Goal: Check status: Check status

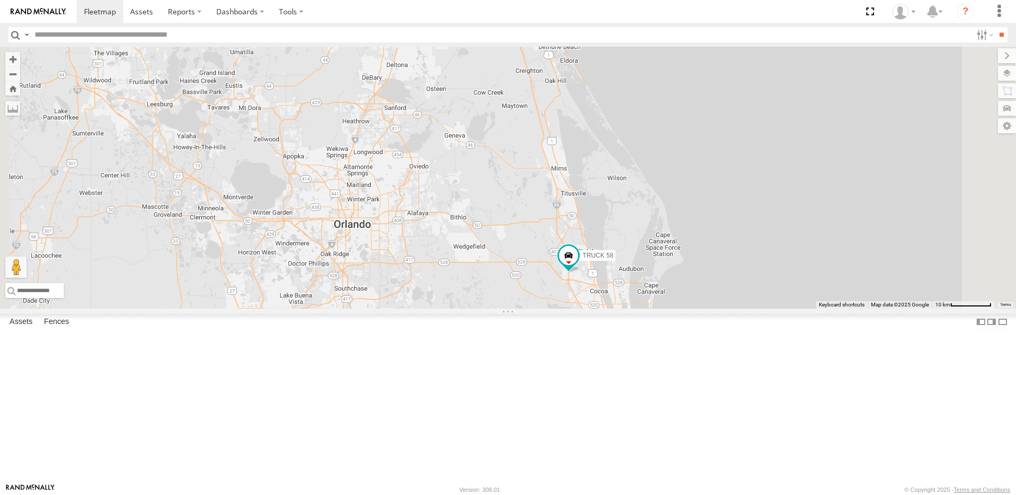
drag, startPoint x: 634, startPoint y: 383, endPoint x: 494, endPoint y: 298, distance: 163.9
click at [511, 307] on div "TRUCK 58" at bounding box center [508, 178] width 1016 height 262
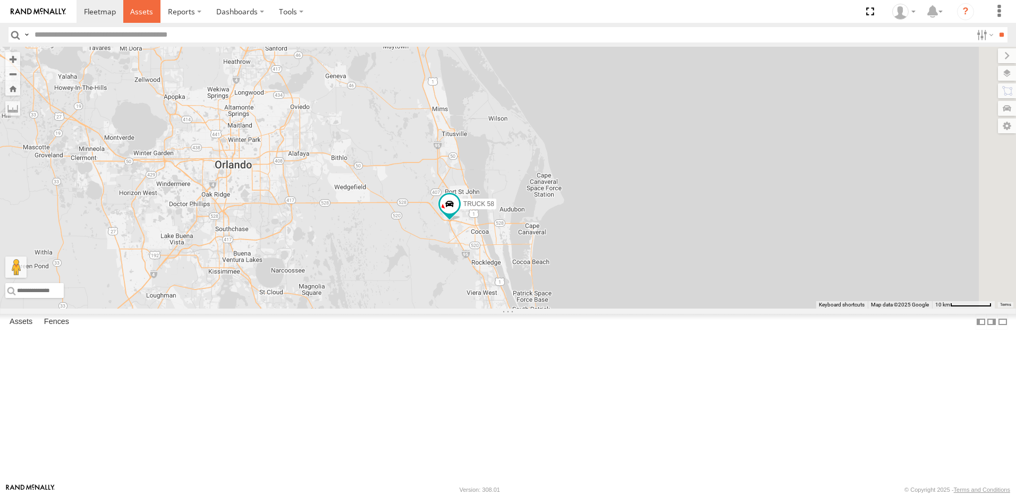
click at [144, 10] on span at bounding box center [141, 11] width 23 height 10
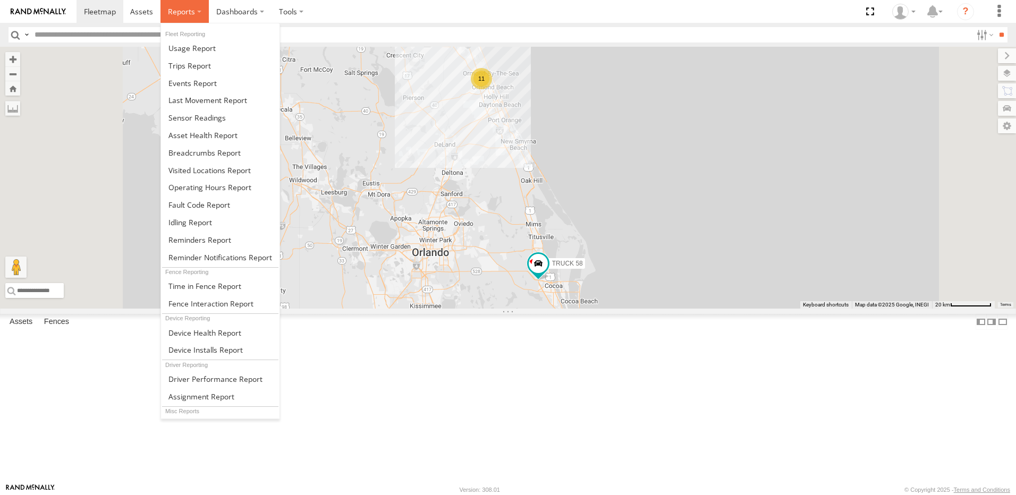
click at [181, 9] on span at bounding box center [181, 11] width 27 height 10
click at [178, 150] on span at bounding box center [204, 153] width 72 height 10
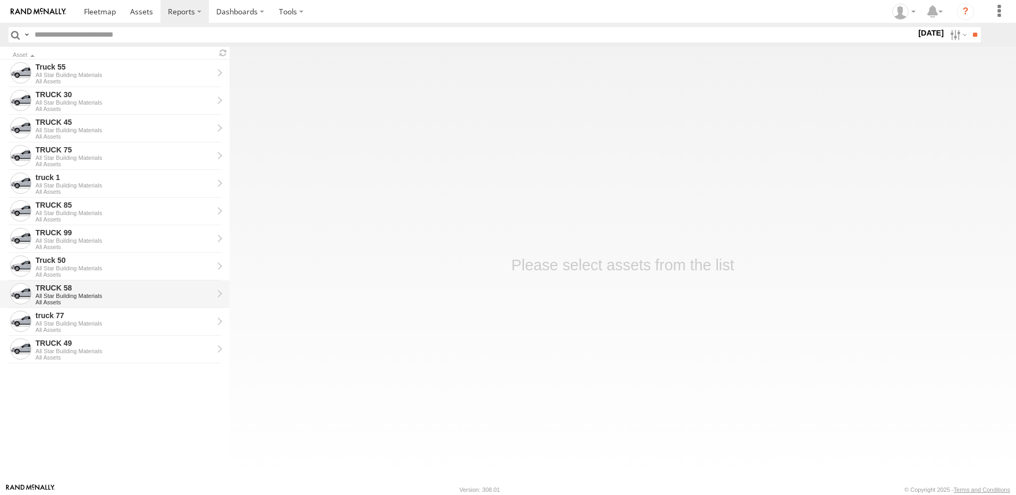
click at [72, 288] on div "TRUCK 58" at bounding box center [125, 288] width 178 height 10
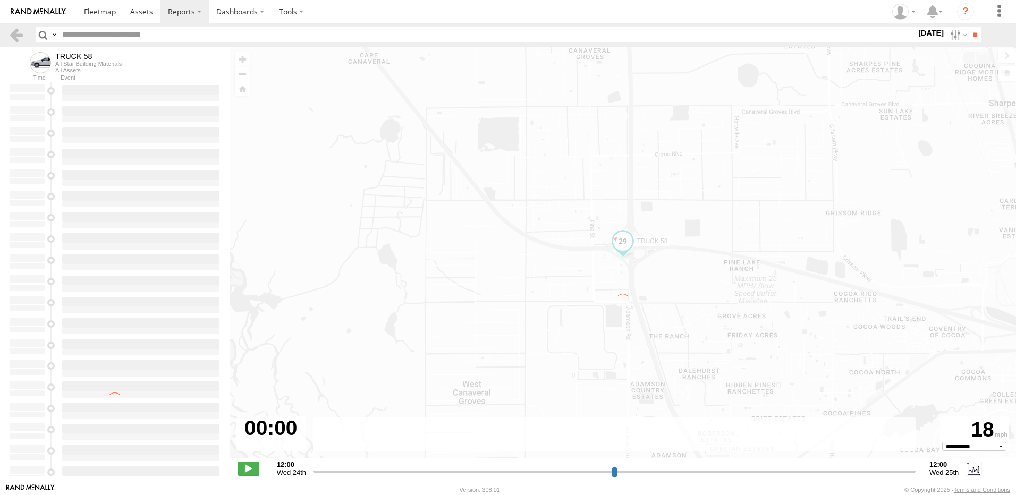
type input "**********"
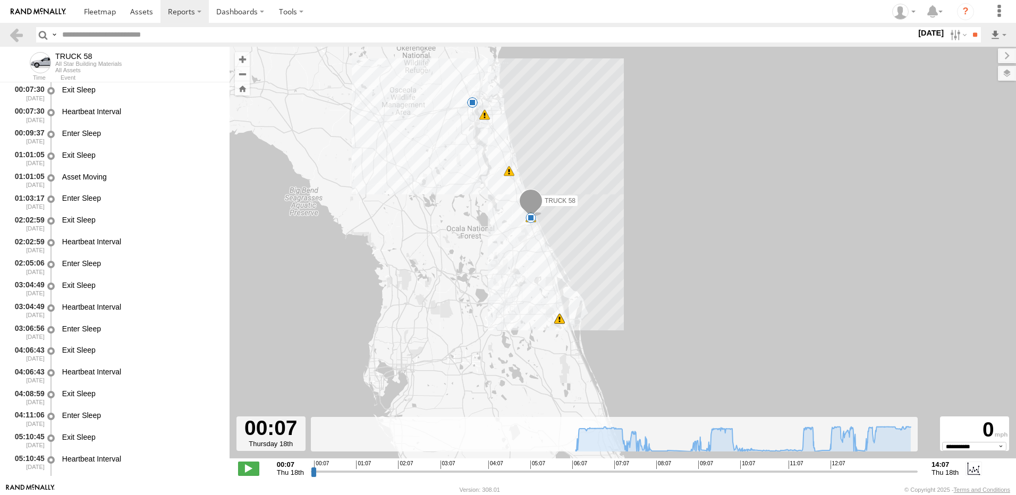
drag, startPoint x: 566, startPoint y: 270, endPoint x: 450, endPoint y: 220, distance: 126.9
click at [452, 221] on div "TRUCK 58 07:58 Thu 08:01 Thu 08:23 Thu 12:50 Thu 14:06 Thu 14:06 Thu 14:07 Thu …" at bounding box center [623, 258] width 787 height 423
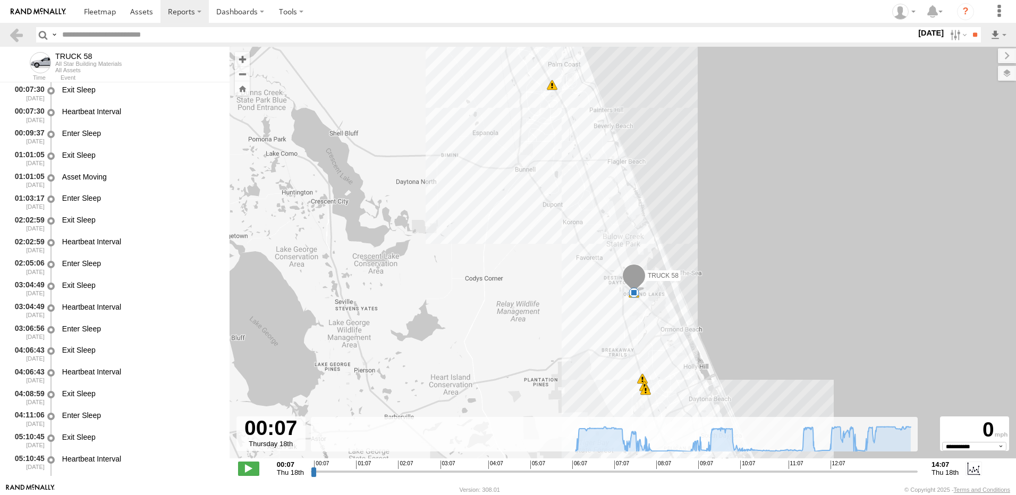
drag, startPoint x: 692, startPoint y: 222, endPoint x: 556, endPoint y: 340, distance: 179.7
click at [560, 339] on div "TRUCK 58 07:58 Thu 08:01 Thu 08:23 Thu 12:50 Thu 14:06 Thu 14:06 Thu 14:07 Thu …" at bounding box center [623, 258] width 787 height 423
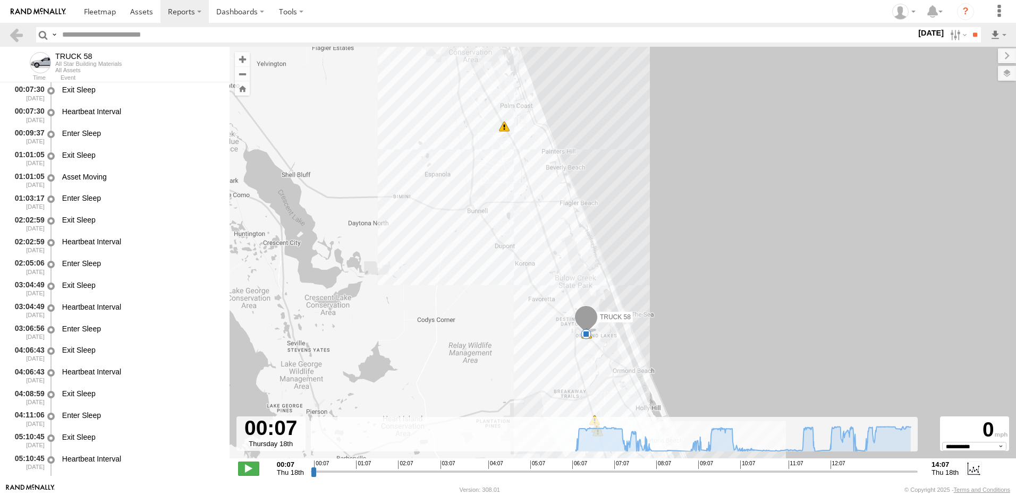
click at [503, 128] on span at bounding box center [504, 126] width 11 height 11
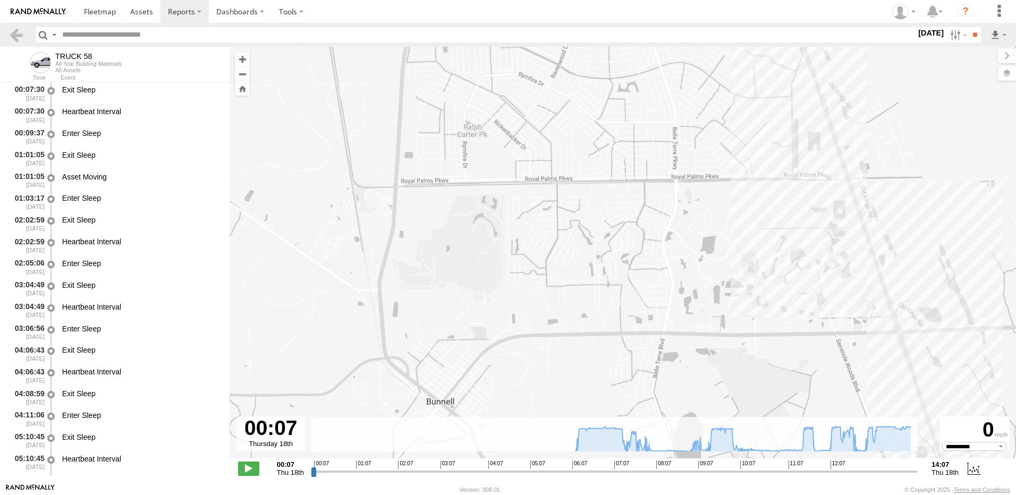
drag, startPoint x: 558, startPoint y: 194, endPoint x: 478, endPoint y: 388, distance: 209.7
click at [478, 388] on div "TRUCK 58 07:58 Thu 08:01 Thu 08:23 Thu 12:50 Thu 14:06 Thu 14:06 Thu 14:07 Thu …" at bounding box center [623, 258] width 787 height 423
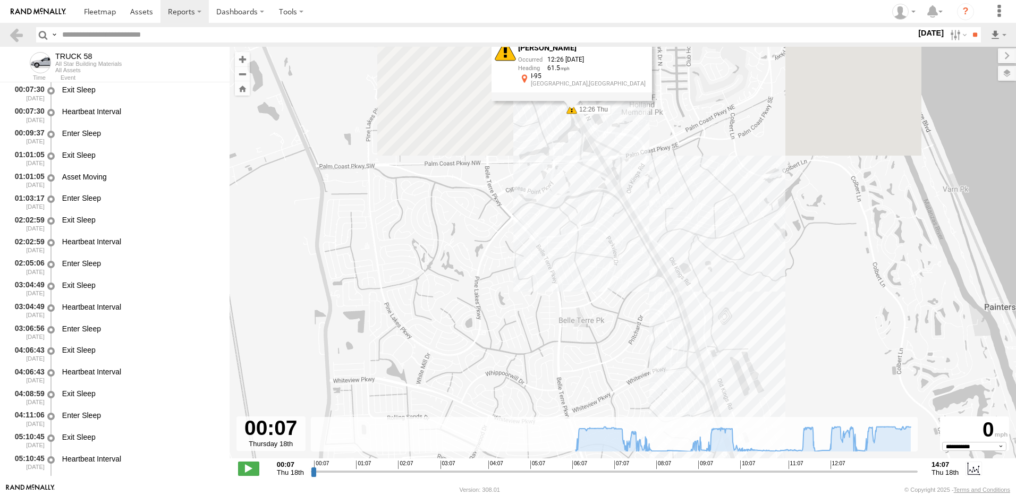
drag, startPoint x: 495, startPoint y: 385, endPoint x: 502, endPoint y: 429, distance: 44.7
click at [502, 429] on div "← Move left → Move right ↑ Move up ↓ Move down + Zoom in - Zoom out Home Jump l…" at bounding box center [623, 265] width 787 height 437
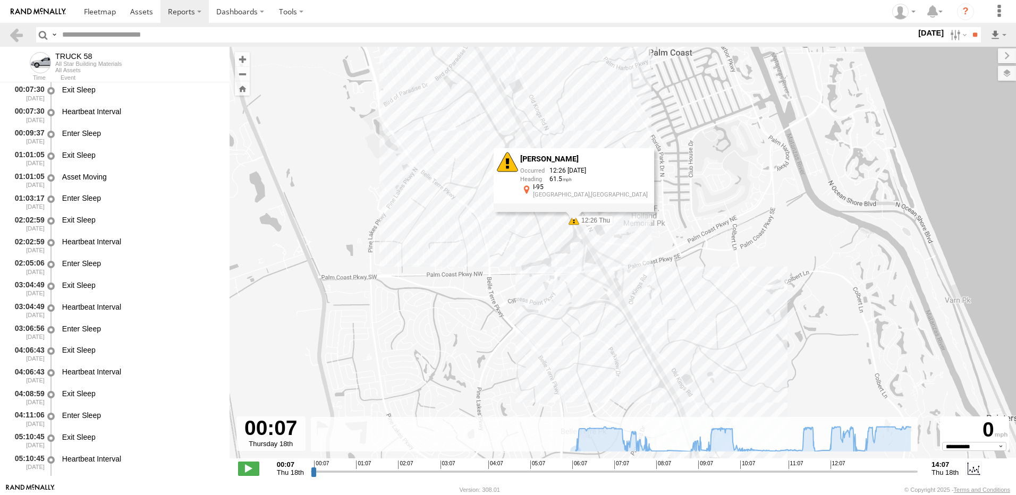
drag, startPoint x: 482, startPoint y: 383, endPoint x: 437, endPoint y: 267, distance: 123.7
click at [442, 276] on div "TRUCK 58 07:58 Thu 08:01 Thu 08:23 Thu 12:50 Thu 14:06 Thu 14:06 Thu 14:07 Thu …" at bounding box center [623, 258] width 787 height 423
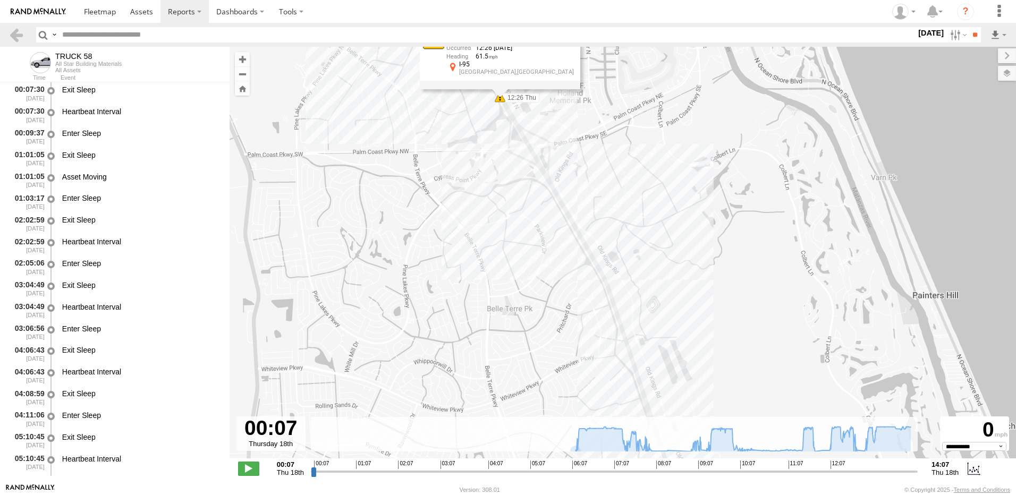
drag, startPoint x: 450, startPoint y: 237, endPoint x: 463, endPoint y: 298, distance: 62.6
click at [463, 298] on div "TRUCK 58 07:58 Thu 08:01 Thu 08:23 Thu 12:50 Thu 14:06 Thu 14:06 Thu 14:07 Thu …" at bounding box center [623, 258] width 787 height 423
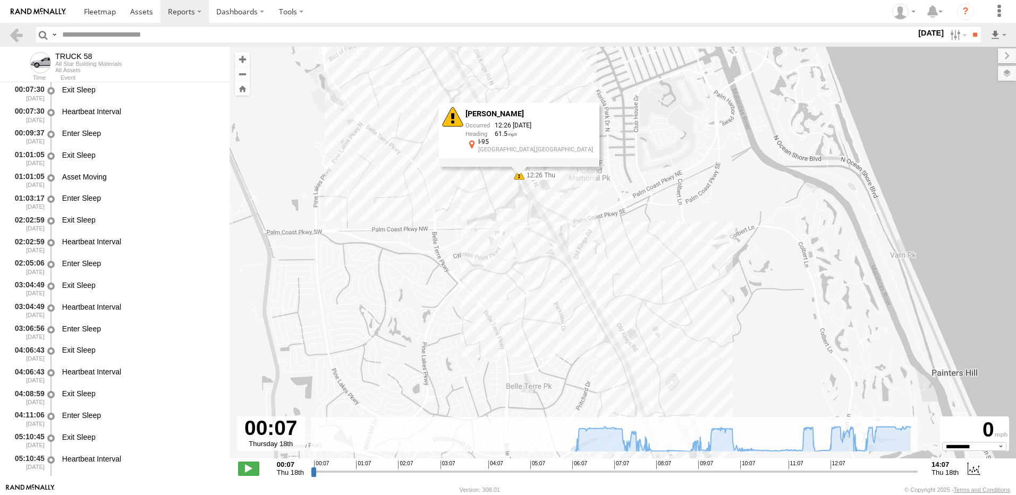
drag, startPoint x: 444, startPoint y: 228, endPoint x: 471, endPoint y: 323, distance: 98.9
click at [471, 323] on div "TRUCK 58 07:58 Thu 08:01 Thu 08:23 Thu 12:50 Thu 14:06 Thu 14:06 Thu 14:07 Thu …" at bounding box center [623, 258] width 787 height 423
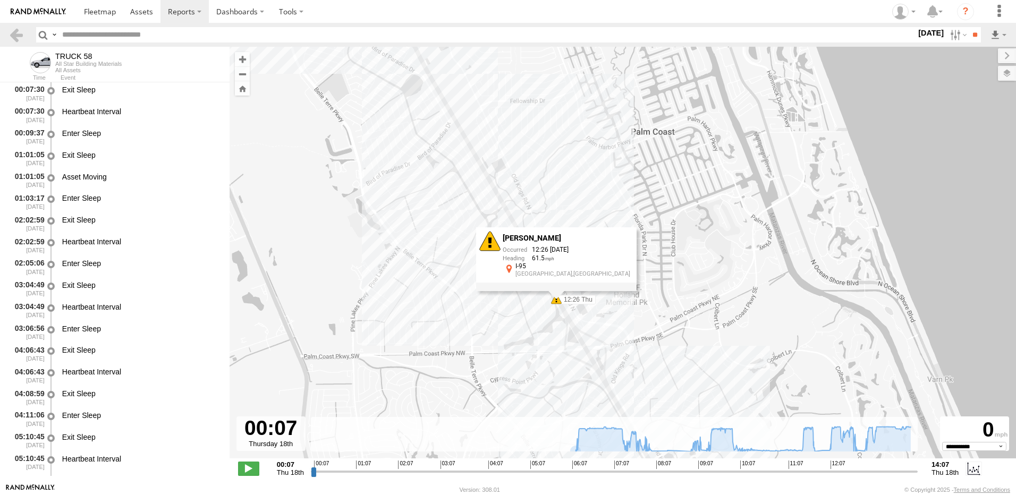
drag, startPoint x: 452, startPoint y: 224, endPoint x: 476, endPoint y: 286, distance: 66.3
click at [475, 285] on div "TRUCK 58 07:58 Thu 08:01 Thu 08:23 Thu 12:50 Thu 14:06 Thu 14:06 Thu 14:07 Thu …" at bounding box center [623, 258] width 787 height 423
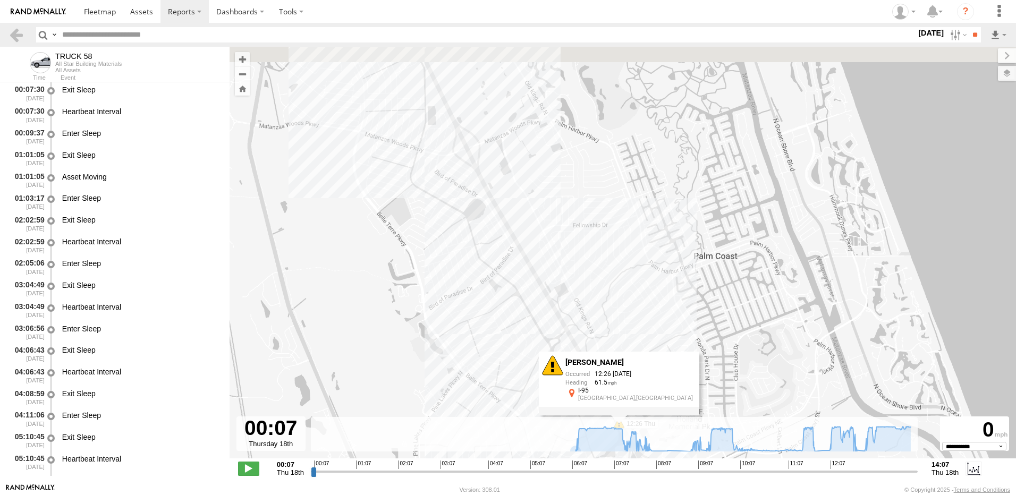
drag, startPoint x: 395, startPoint y: 166, endPoint x: 476, endPoint y: 330, distance: 182.6
click at [473, 324] on div "TRUCK 58 07:58 Thu 08:01 Thu 08:23 Thu 12:50 Thu 14:06 Thu 14:06 Thu 14:07 Thu …" at bounding box center [623, 258] width 787 height 423
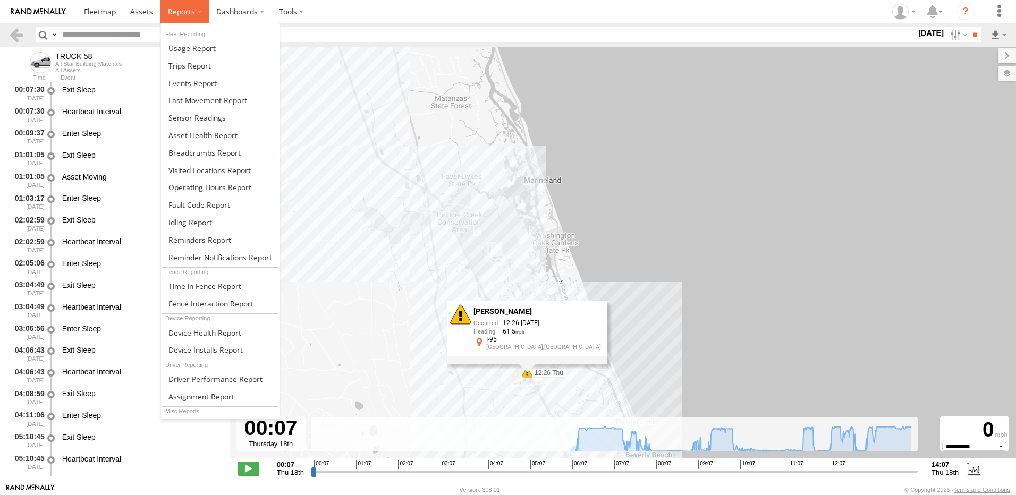
click at [176, 12] on span at bounding box center [181, 11] width 27 height 10
click at [188, 153] on span at bounding box center [204, 153] width 72 height 10
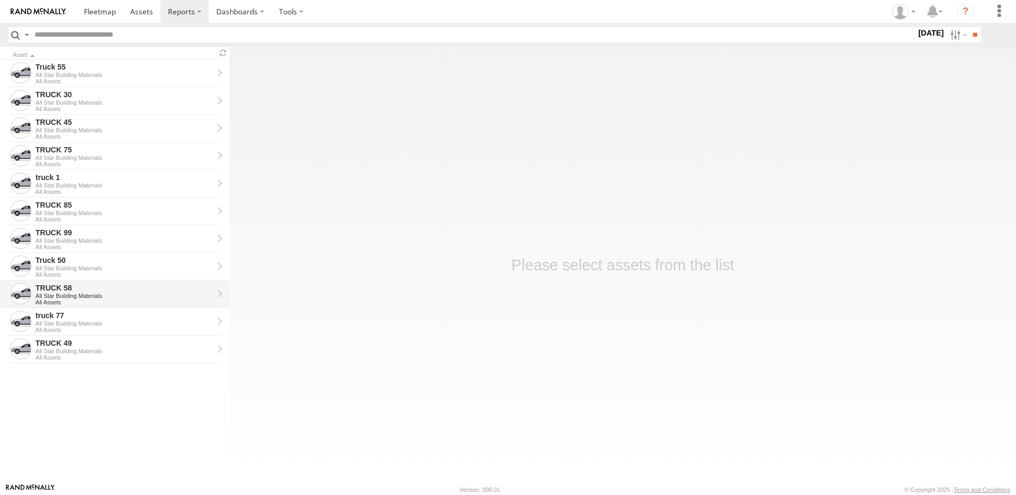
click at [63, 291] on div "TRUCK 58" at bounding box center [125, 288] width 178 height 10
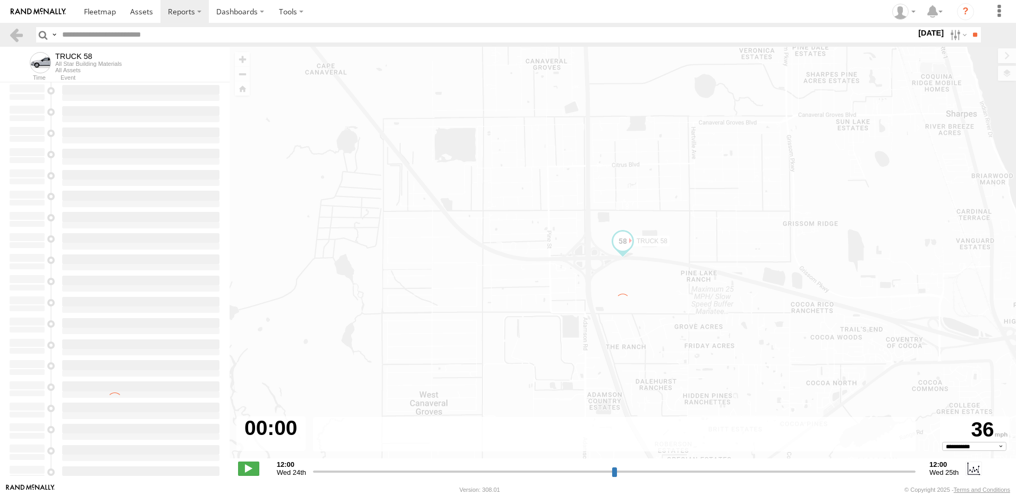
type input "**********"
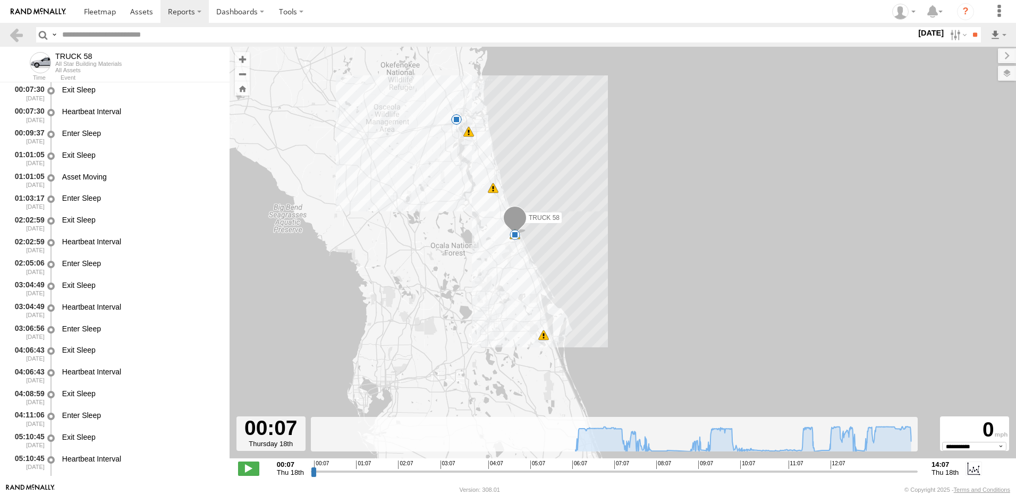
drag, startPoint x: 634, startPoint y: 339, endPoint x: 507, endPoint y: 307, distance: 131.0
click at [507, 307] on div "TRUCK 58 07:58 Thu 08:01 Thu 08:23 Thu 12:50 Thu 31 43 12 5" at bounding box center [623, 258] width 787 height 423
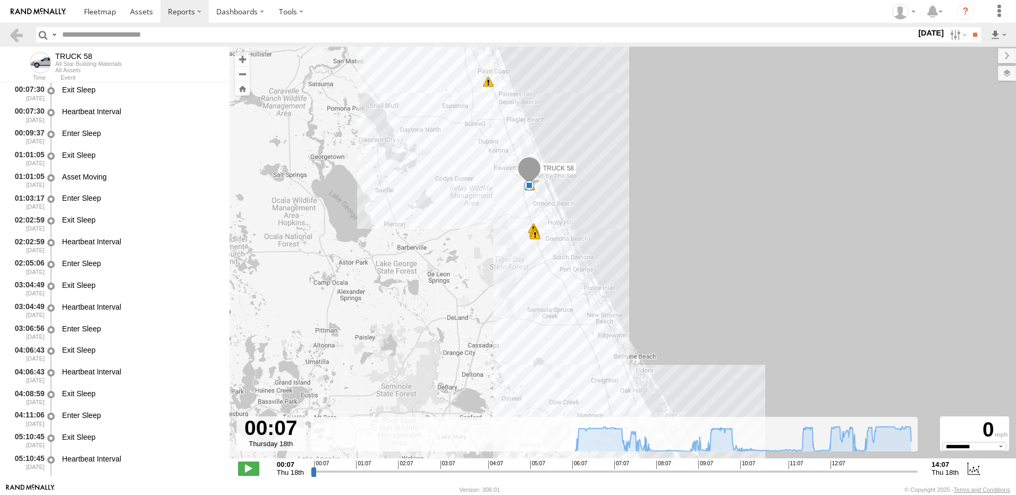
drag, startPoint x: 490, startPoint y: 203, endPoint x: 395, endPoint y: 404, distance: 222.8
click at [394, 408] on div "TRUCK 58 07:58 Thu 08:01 Thu 08:23 Thu 12:50 Thu 12:26 Thu 28 13:11 Thu 13:12 T…" at bounding box center [623, 258] width 787 height 423
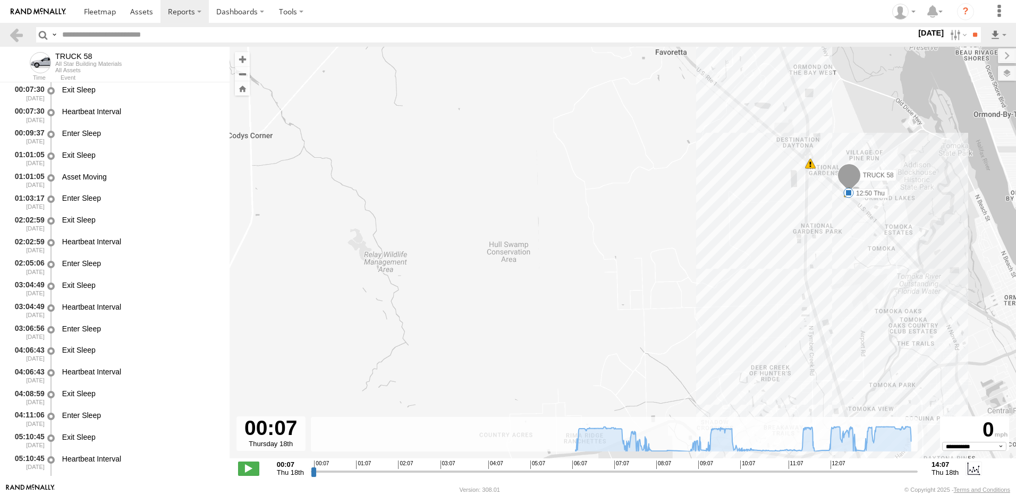
drag, startPoint x: 658, startPoint y: 315, endPoint x: 332, endPoint y: 323, distance: 326.4
click at [339, 323] on div "TRUCK 58 07:58 Thu 08:01 Thu 08:23 Thu 12:50 Thu 12:26 Thu 13:11 Thu 13:12 Thu …" at bounding box center [623, 258] width 787 height 423
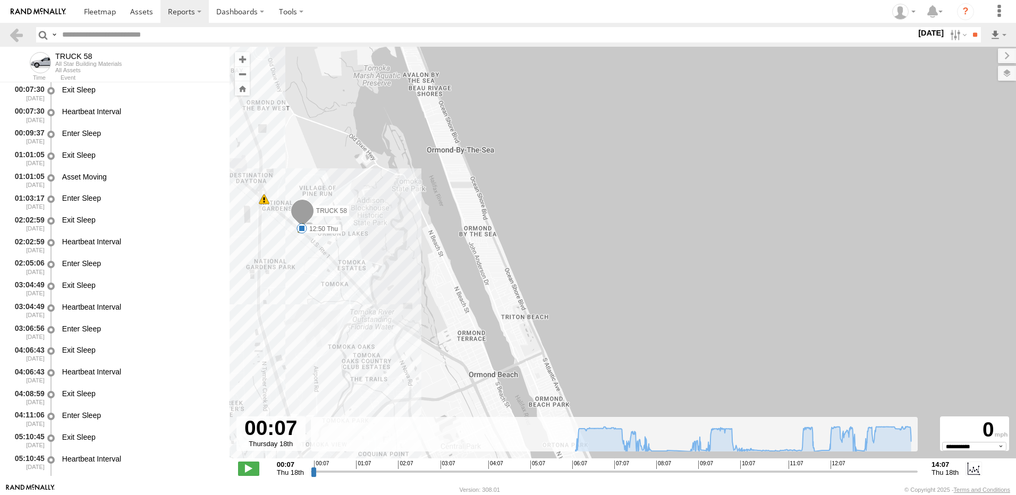
drag, startPoint x: 402, startPoint y: 303, endPoint x: 512, endPoint y: 315, distance: 110.2
click at [502, 315] on div "TRUCK 58 07:58 Thu 08:01 Thu 08:23 Thu 12:50 Thu 12:26 Thu 13:11 Thu 13:12 Thu …" at bounding box center [623, 258] width 787 height 423
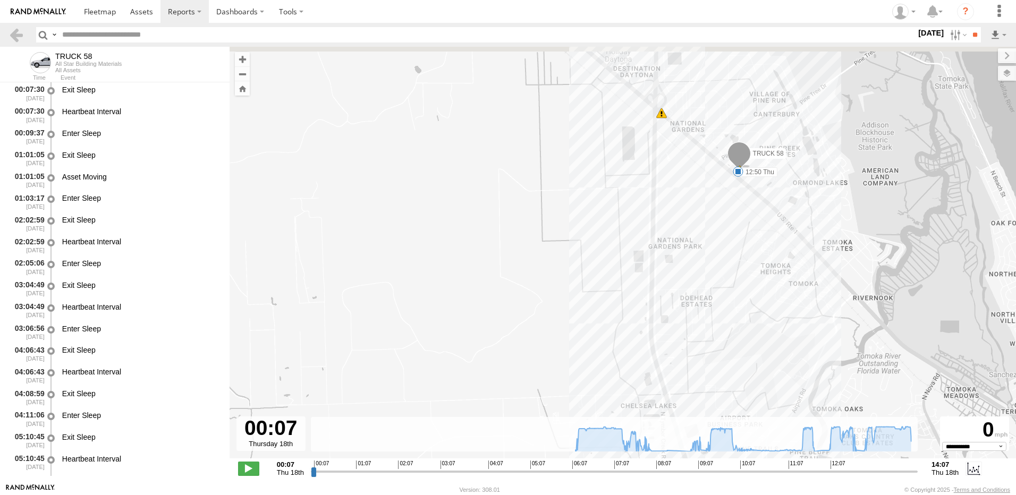
drag, startPoint x: 364, startPoint y: 240, endPoint x: 308, endPoint y: 404, distance: 173.6
click at [308, 403] on div "TRUCK 58 07:58 Thu 08:01 Thu 08:23 Thu 12:50 Thu 12:26 Thu 13:11 Thu 13:12 Thu …" at bounding box center [623, 258] width 787 height 423
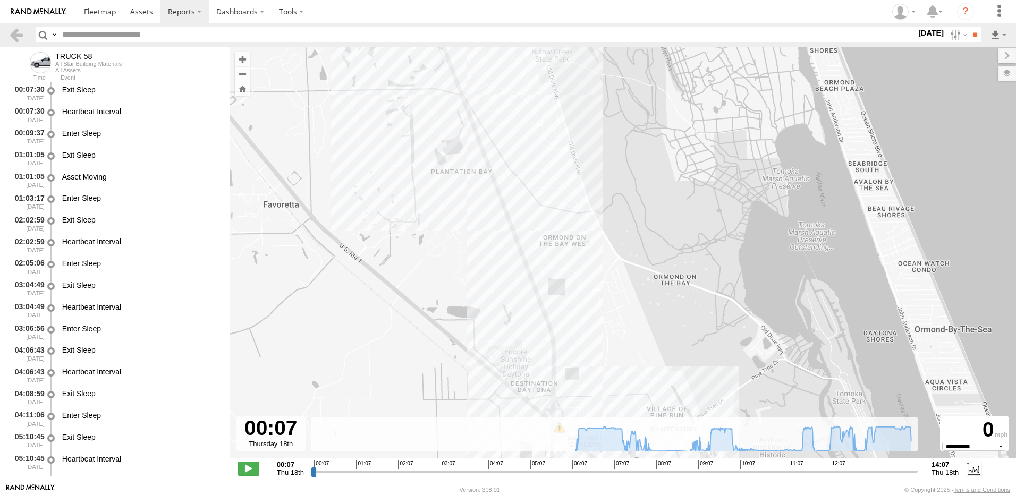
drag, startPoint x: 389, startPoint y: 370, endPoint x: 389, endPoint y: 302, distance: 68.0
click at [389, 308] on div "TRUCK 58 07:58 Thu 08:01 Thu 08:23 Thu 12:50 Thu 12:26 Thu 13:11 Thu 13:12 Thu …" at bounding box center [623, 258] width 787 height 423
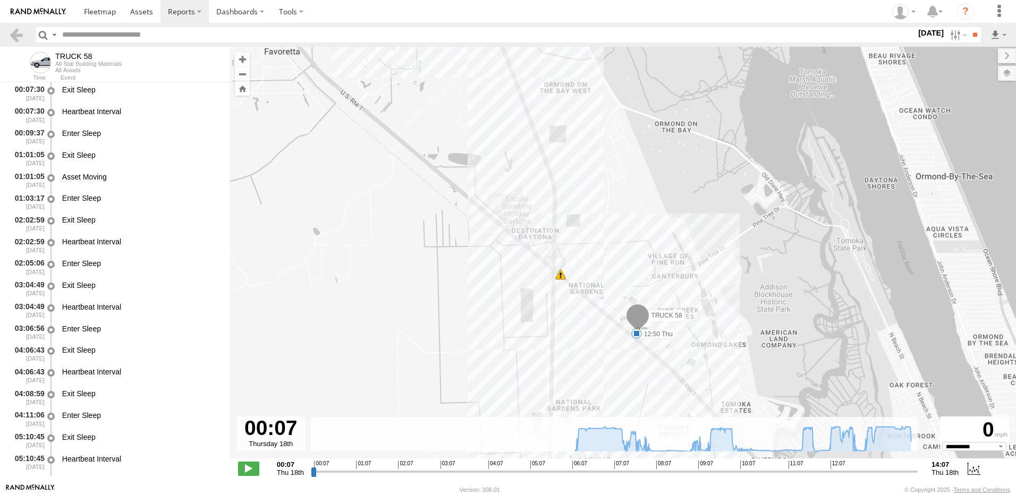
click at [560, 276] on div "6" at bounding box center [560, 274] width 11 height 11
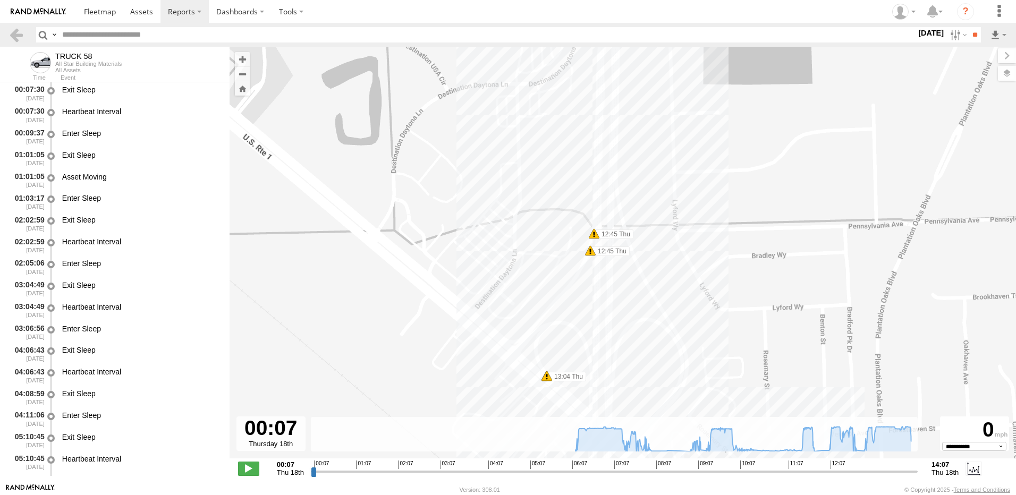
drag, startPoint x: 483, startPoint y: 246, endPoint x: 461, endPoint y: 341, distance: 97.7
click at [461, 341] on div "TRUCK 58 07:58 Thu 08:01 Thu 08:23 Thu 12:50 Thu 12:26 Thu 13:11 Thu 13:12 Thu …" at bounding box center [623, 258] width 787 height 423
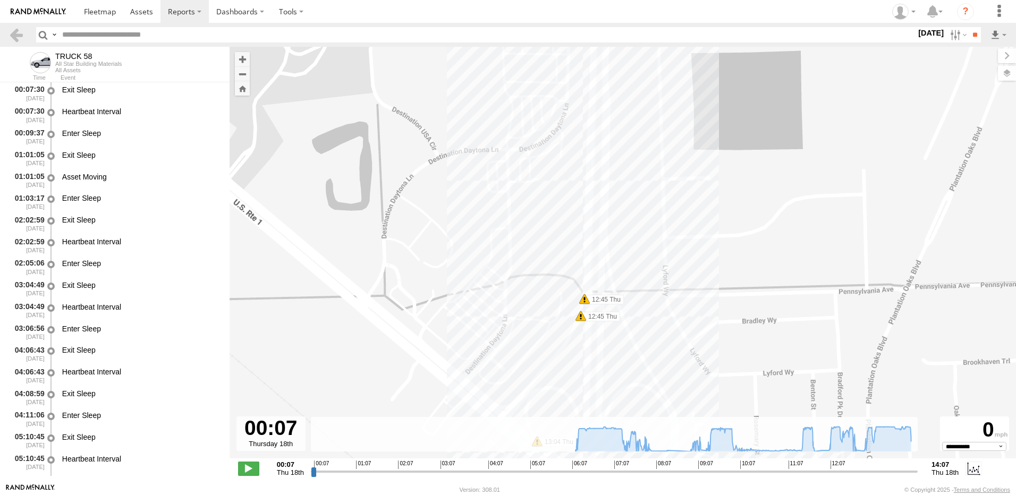
drag, startPoint x: 487, startPoint y: 264, endPoint x: 484, endPoint y: 289, distance: 24.7
click at [484, 289] on div "TRUCK 58 07:58 Thu 08:01 Thu 08:23 Thu 12:50 Thu 12:26 Thu 13:11 Thu 13:12 Thu …" at bounding box center [623, 258] width 787 height 423
drag, startPoint x: 490, startPoint y: 260, endPoint x: 483, endPoint y: 279, distance: 20.3
click at [488, 265] on div "TRUCK 58 07:58 Thu 08:01 Thu 08:23 Thu 12:50 Thu 12:26 Thu 13:11 Thu 13:12 Thu …" at bounding box center [623, 258] width 787 height 423
drag, startPoint x: 477, startPoint y: 310, endPoint x: 483, endPoint y: 271, distance: 39.8
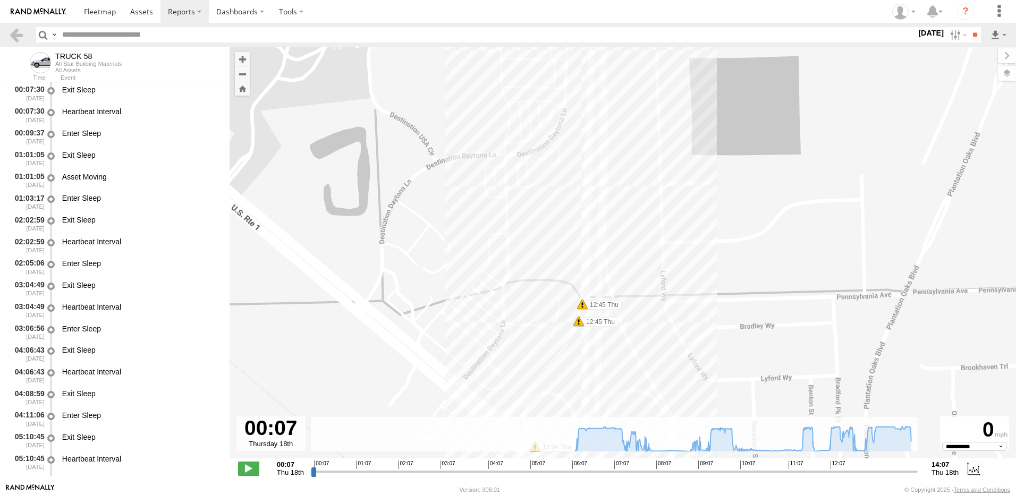
click at [480, 297] on div "TRUCK 58 07:58 Thu 08:01 Thu 08:23 Thu 12:50 Thu 12:26 Thu 13:11 Thu 13:12 Thu …" at bounding box center [623, 258] width 787 height 423
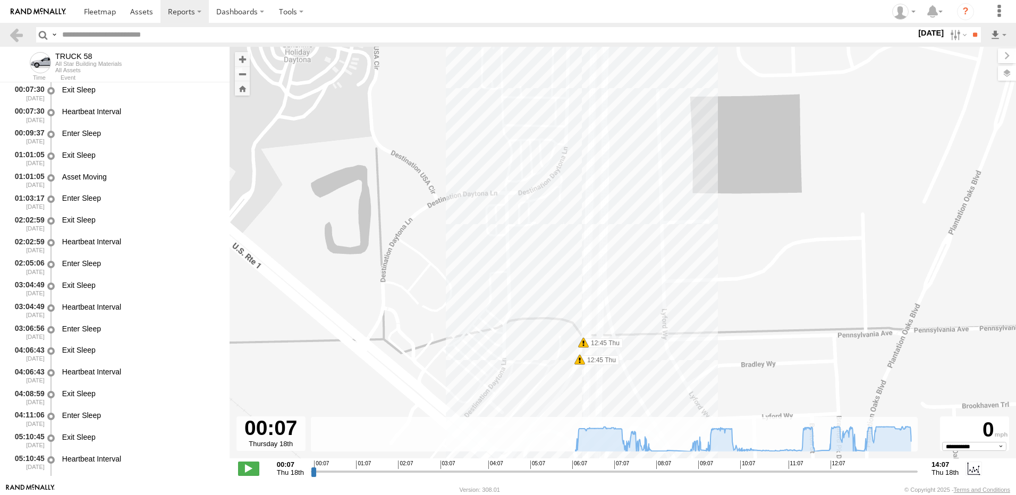
drag, startPoint x: 505, startPoint y: 279, endPoint x: 497, endPoint y: 376, distance: 97.1
click at [486, 434] on div "← Move left → Move right ↑ Move up ↓ Move down + Zoom in - Zoom out Home Jump l…" at bounding box center [623, 265] width 787 height 437
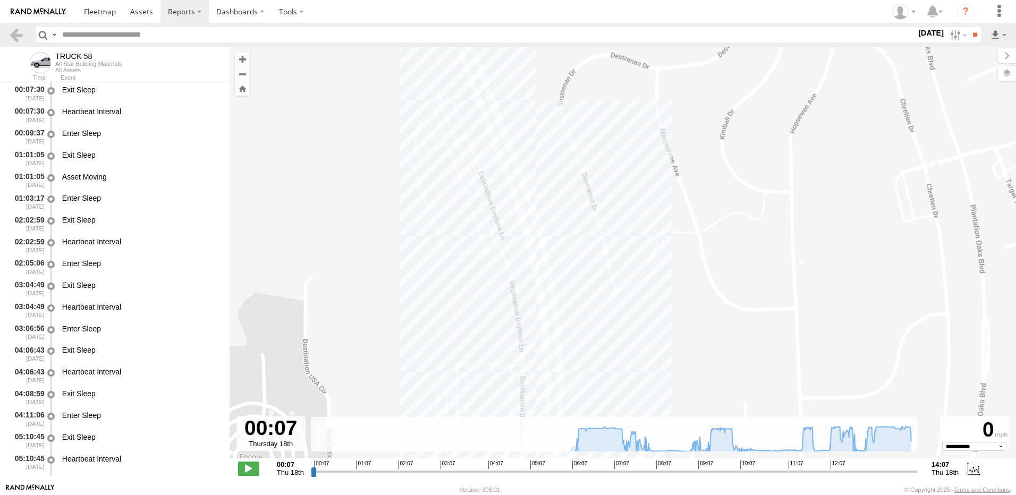
drag, startPoint x: 457, startPoint y: 306, endPoint x: 472, endPoint y: 393, distance: 88.4
click at [472, 393] on div "TRUCK 58 07:58 Thu 08:01 Thu 08:23 Thu 12:50 Thu 12:26 Thu 13:11 Thu 13:12 Thu …" at bounding box center [623, 258] width 787 height 423
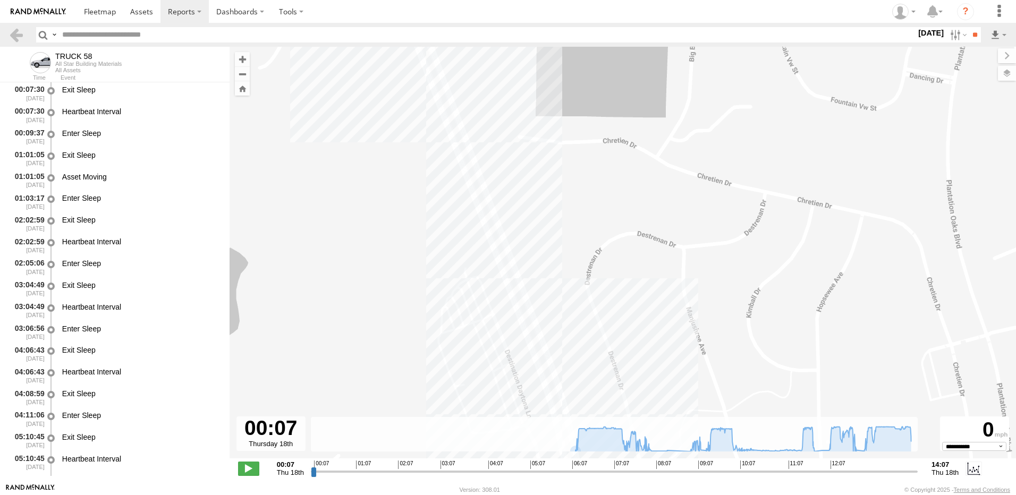
drag, startPoint x: 396, startPoint y: 209, endPoint x: 419, endPoint y: 303, distance: 97.5
click at [419, 313] on div "TRUCK 58 07:58 Thu 08:01 Thu 08:23 Thu 12:50 Thu 12:26 Thu 13:11 Thu 13:12 Thu …" at bounding box center [623, 258] width 787 height 423
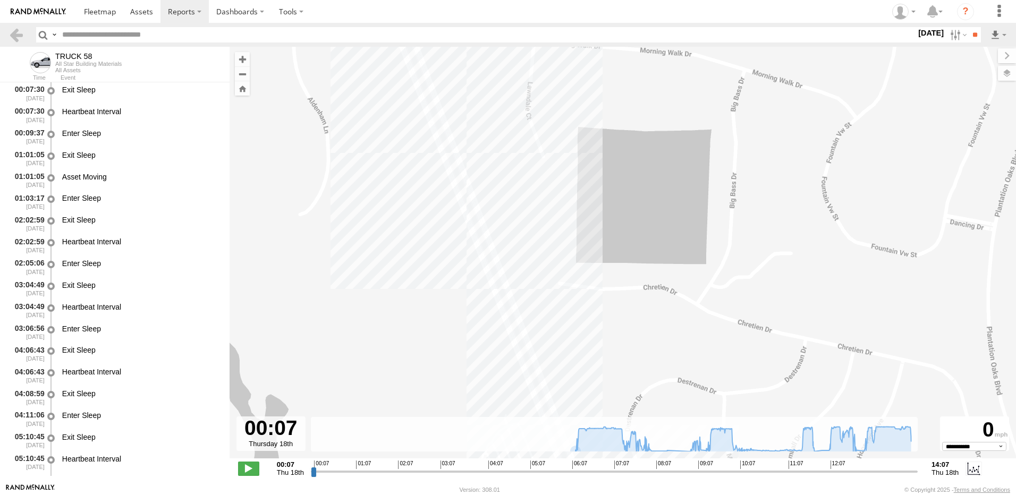
drag, startPoint x: 400, startPoint y: 274, endPoint x: 424, endPoint y: 368, distance: 97.2
click at [423, 367] on div "TRUCK 58 07:58 Thu 08:01 Thu 08:23 Thu 12:50 Thu 12:26 Thu 13:11 Thu 13:12 Thu …" at bounding box center [623, 258] width 787 height 423
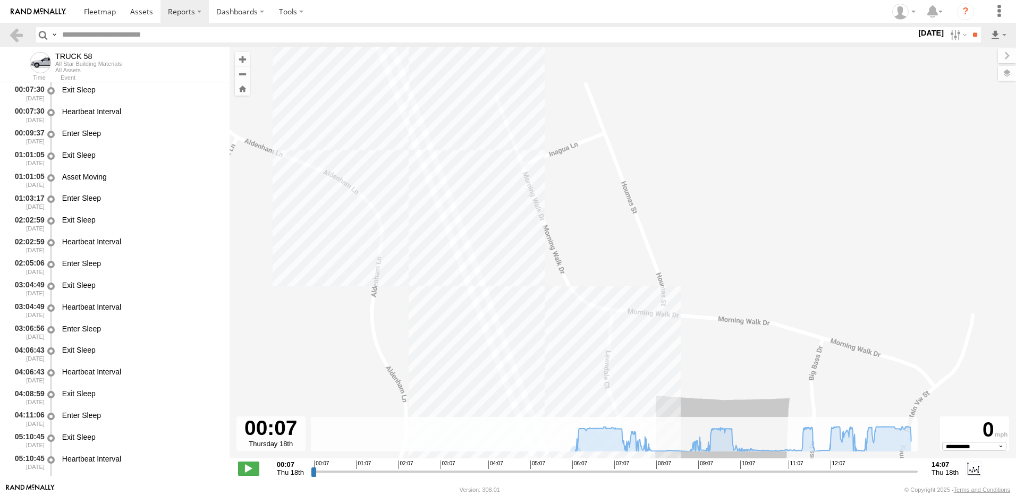
drag, startPoint x: 385, startPoint y: 286, endPoint x: 408, endPoint y: 333, distance: 52.3
click at [403, 326] on div "TRUCK 58 07:58 Thu 08:01 Thu 08:23 Thu 12:50 Thu 12:26 Thu 13:11 Thu 13:12 Thu …" at bounding box center [623, 258] width 787 height 423
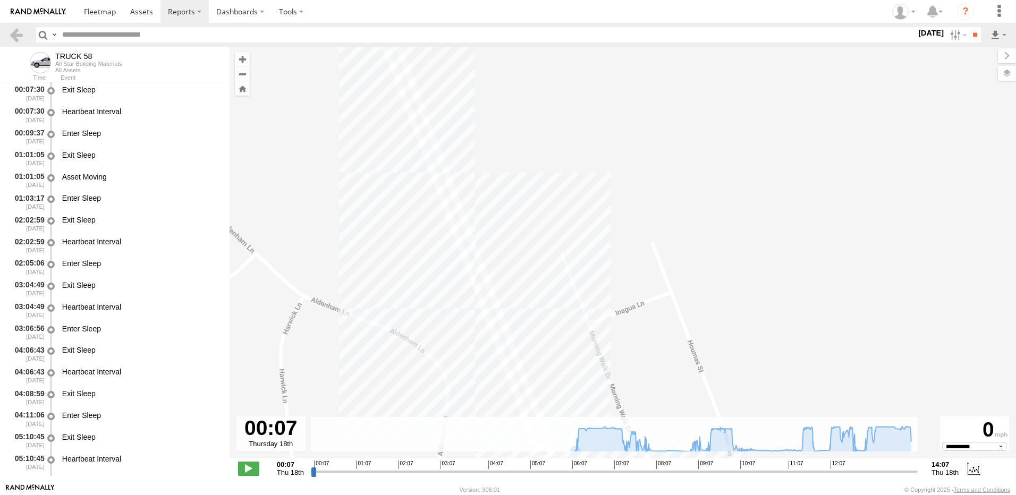
drag, startPoint x: 345, startPoint y: 148, endPoint x: 415, endPoint y: 284, distance: 153.3
click at [400, 271] on div "TRUCK 58 07:58 Thu 08:01 Thu 08:23 Thu 12:50 Thu 12:26 Thu 13:11 Thu 13:12 Thu …" at bounding box center [623, 258] width 787 height 423
drag, startPoint x: 372, startPoint y: 183, endPoint x: 431, endPoint y: 320, distance: 149.8
click at [431, 319] on div "TRUCK 58 07:58 Thu 08:01 Thu 08:23 Thu 12:50 Thu 12:26 Thu 13:11 Thu 13:12 Thu …" at bounding box center [623, 258] width 787 height 423
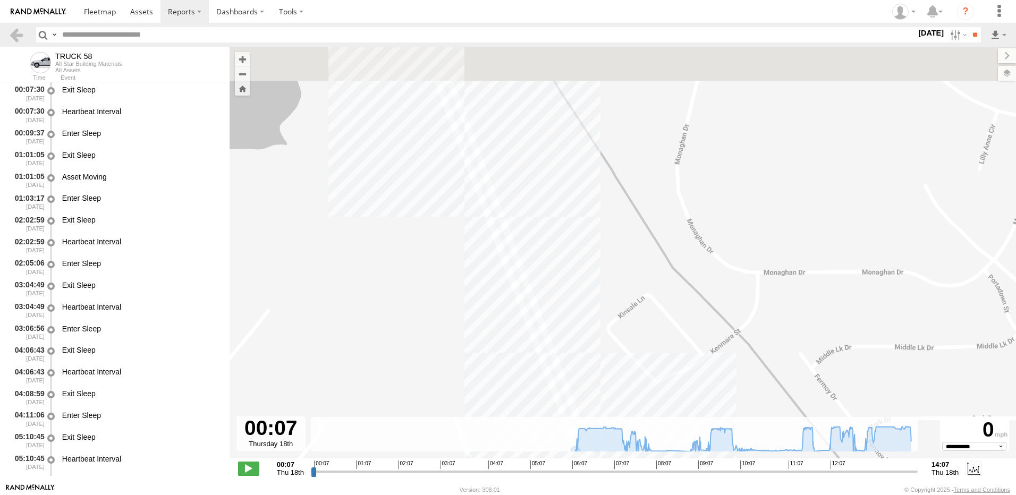
drag, startPoint x: 407, startPoint y: 296, endPoint x: 440, endPoint y: 360, distance: 72.3
click at [438, 358] on div "TRUCK 58 07:58 Thu 08:01 Thu 08:23 Thu 12:50 Thu 12:26 Thu 13:11 Thu 13:12 Thu …" at bounding box center [623, 258] width 787 height 423
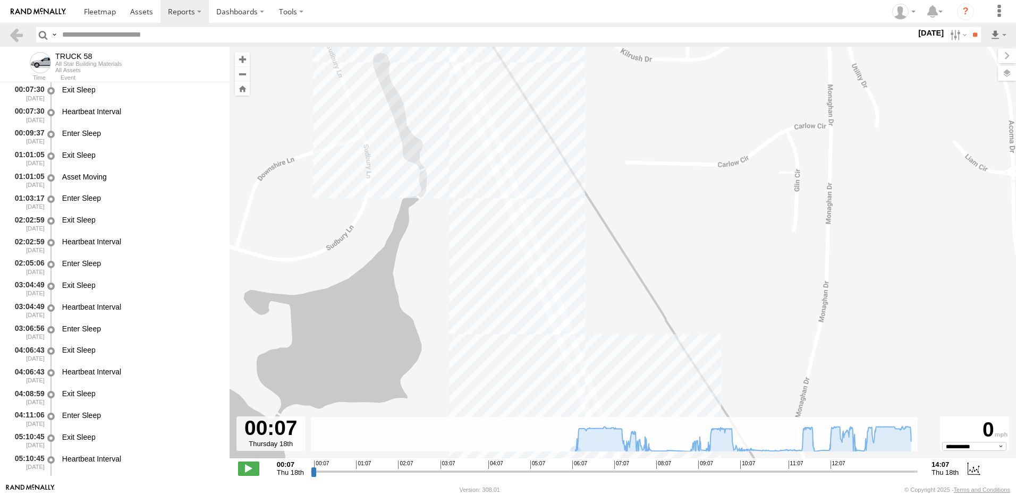
drag, startPoint x: 455, startPoint y: 397, endPoint x: 462, endPoint y: 411, distance: 15.9
click at [461, 411] on div "TRUCK 58 07:58 Thu 08:01 Thu 08:23 Thu 12:50 Thu 12:26 Thu 13:11 Thu 13:12 Thu …" at bounding box center [623, 258] width 787 height 423
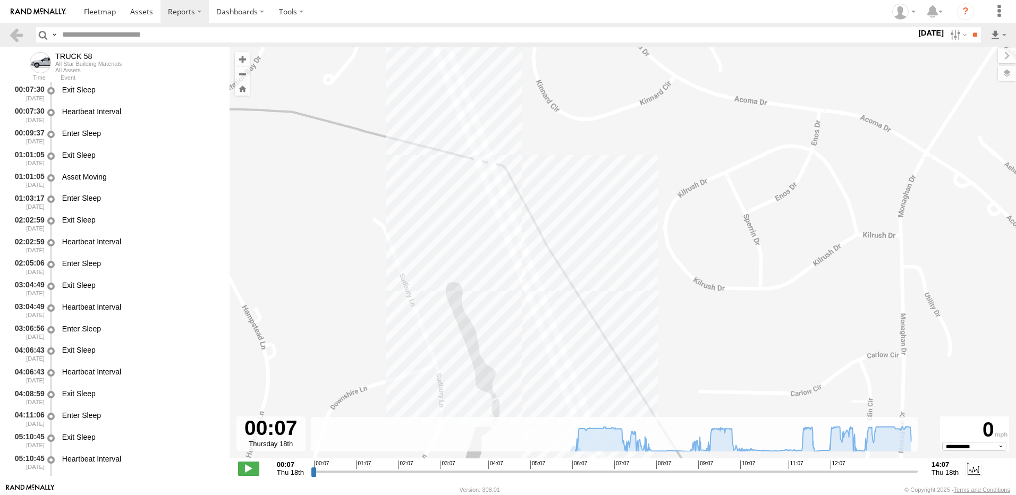
drag, startPoint x: 411, startPoint y: 313, endPoint x: 420, endPoint y: 331, distance: 20.9
click at [420, 331] on div "TRUCK 58 07:58 Thu 08:01 Thu 08:23 Thu 12:50 Thu 12:26 Thu 13:11 Thu 13:12 Thu …" at bounding box center [623, 258] width 787 height 423
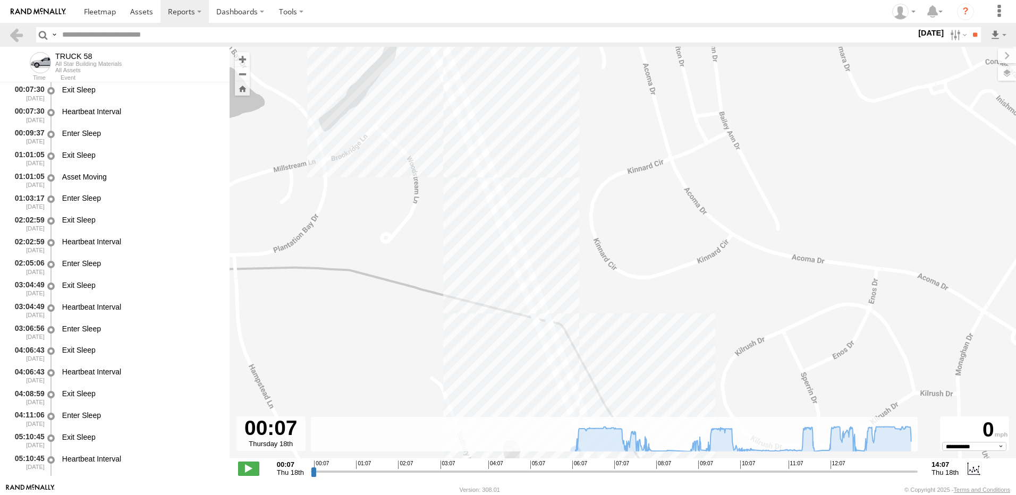
drag, startPoint x: 419, startPoint y: 359, endPoint x: 426, endPoint y: 353, distance: 9.5
click at [423, 364] on div "TRUCK 58 07:58 Thu 08:01 Thu 08:23 Thu 12:50 Thu 12:26 Thu 13:11 Thu 13:12 Thu …" at bounding box center [623, 258] width 787 height 423
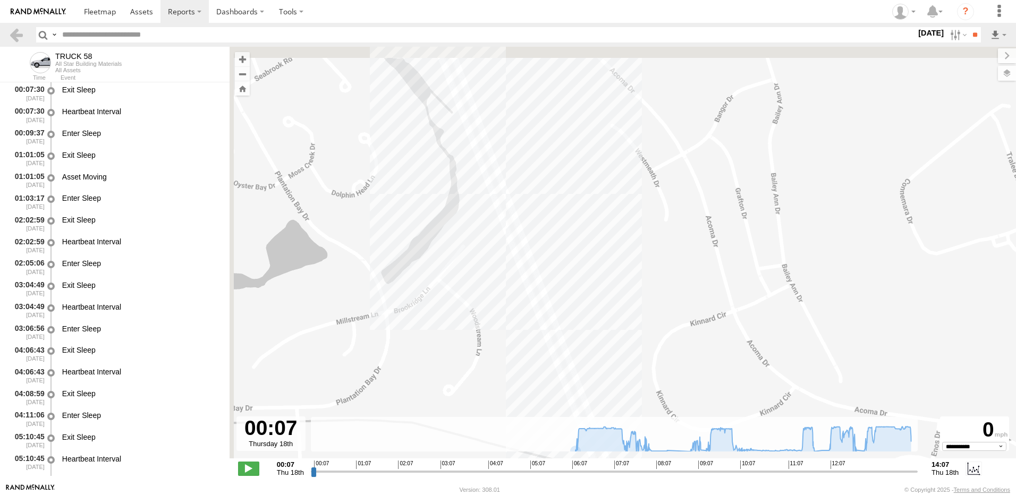
drag, startPoint x: 384, startPoint y: 282, endPoint x: 417, endPoint y: 343, distance: 69.7
click at [417, 342] on div "TRUCK 58 07:58 Thu 08:01 Thu 08:23 Thu 12:50 Thu 12:26 Thu 13:11 Thu 13:12 Thu …" at bounding box center [623, 258] width 787 height 423
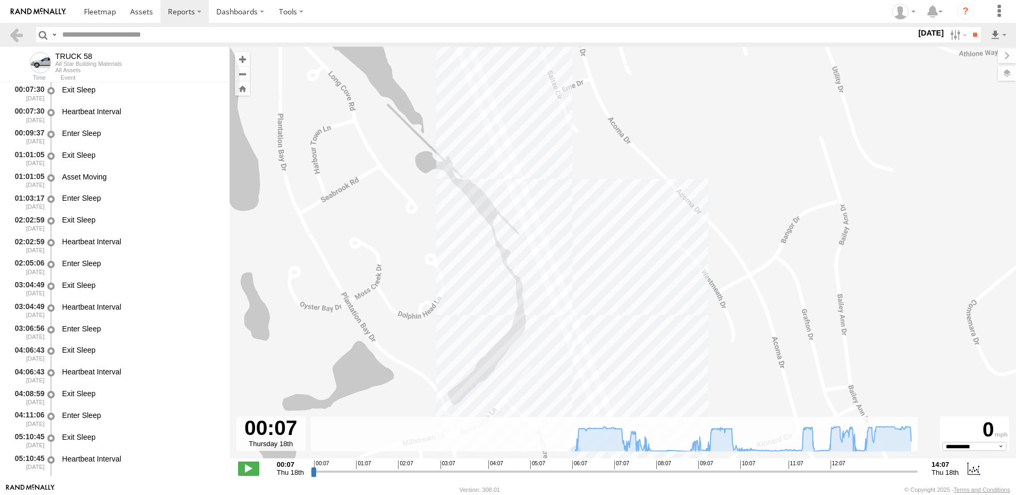
drag, startPoint x: 367, startPoint y: 233, endPoint x: 419, endPoint y: 326, distance: 106.1
click at [418, 323] on div "TRUCK 58 07:58 Thu 08:01 Thu 08:23 Thu 12:50 Thu 12:26 Thu 13:11 Thu 13:12 Thu …" at bounding box center [623, 258] width 787 height 423
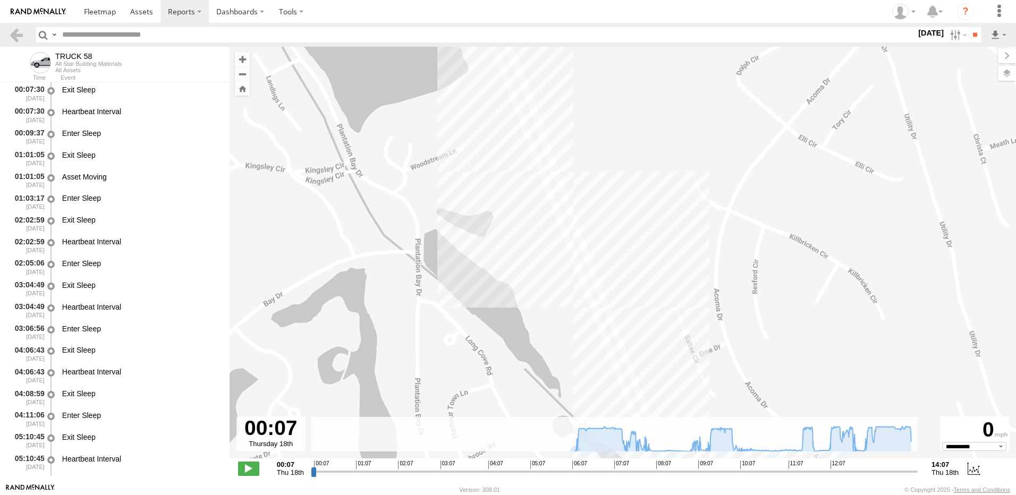
drag, startPoint x: 407, startPoint y: 300, endPoint x: 422, endPoint y: 353, distance: 55.3
click at [421, 350] on div "TRUCK 58 07:58 Thu 08:01 Thu 08:23 Thu 12:50 Thu 12:26 Thu 13:11 Thu 13:12 Thu …" at bounding box center [623, 258] width 787 height 423
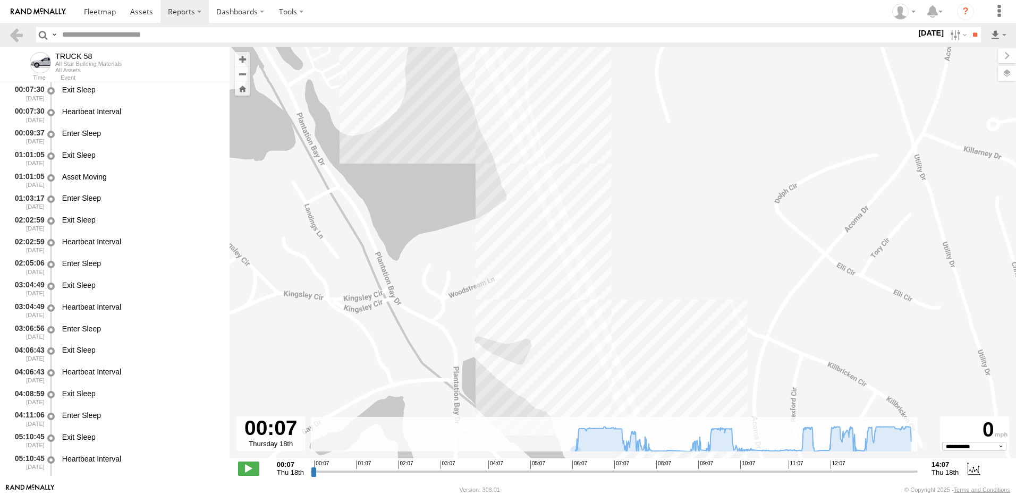
drag, startPoint x: 404, startPoint y: 277, endPoint x: 431, endPoint y: 382, distance: 107.5
click at [430, 381] on div "TRUCK 58 07:58 Thu 08:01 Thu 08:23 Thu 12:50 Thu 12:26 Thu 13:11 Thu 13:12 Thu …" at bounding box center [623, 258] width 787 height 423
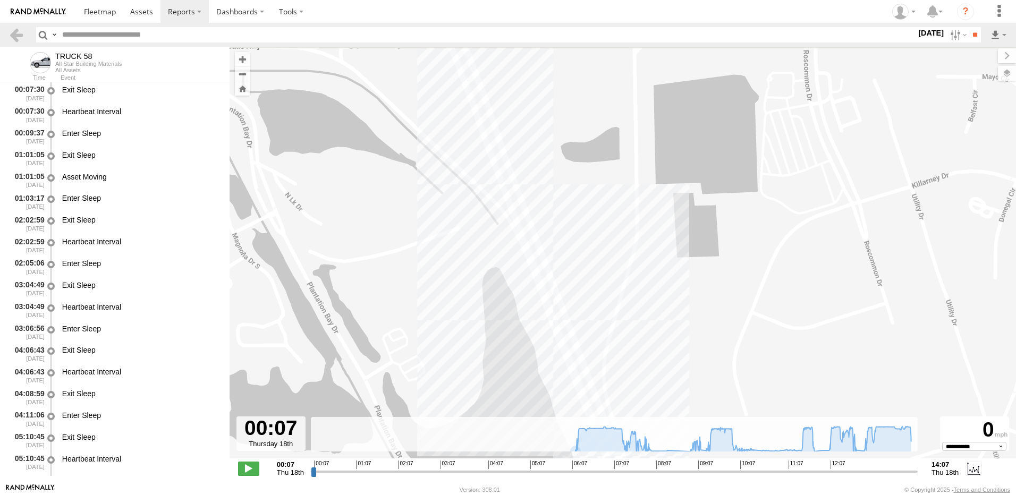
drag, startPoint x: 407, startPoint y: 344, endPoint x: 414, endPoint y: 349, distance: 8.0
click at [412, 352] on div "TRUCK 58 07:58 Thu 08:01 Thu 08:23 Thu 12:50 Thu 12:26 Thu 13:11 Thu 13:12 Thu …" at bounding box center [623, 258] width 787 height 423
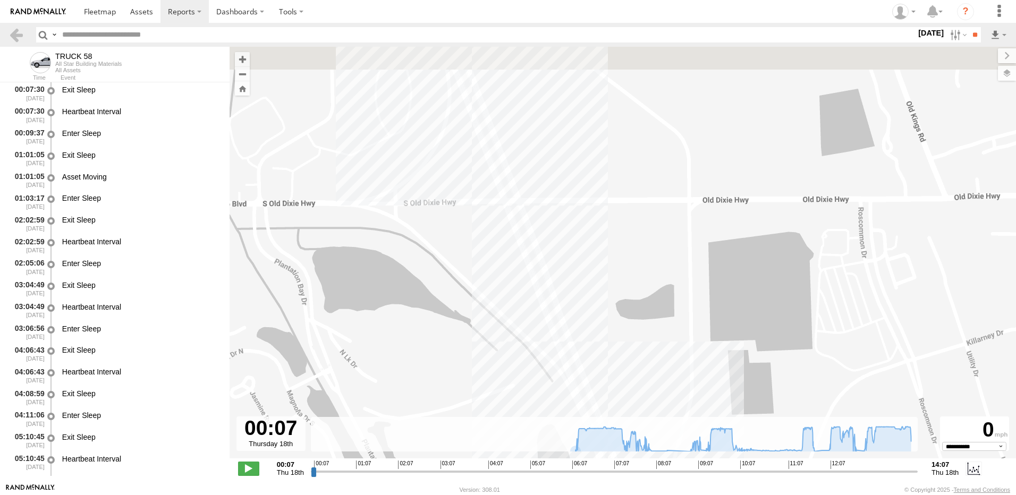
drag, startPoint x: 408, startPoint y: 339, endPoint x: 417, endPoint y: 358, distance: 20.9
click at [417, 362] on div "TRUCK 58 07:58 Thu 08:01 Thu 08:23 Thu 12:50 Thu 12:26 Thu 13:11 Thu 13:12 Thu …" at bounding box center [623, 258] width 787 height 423
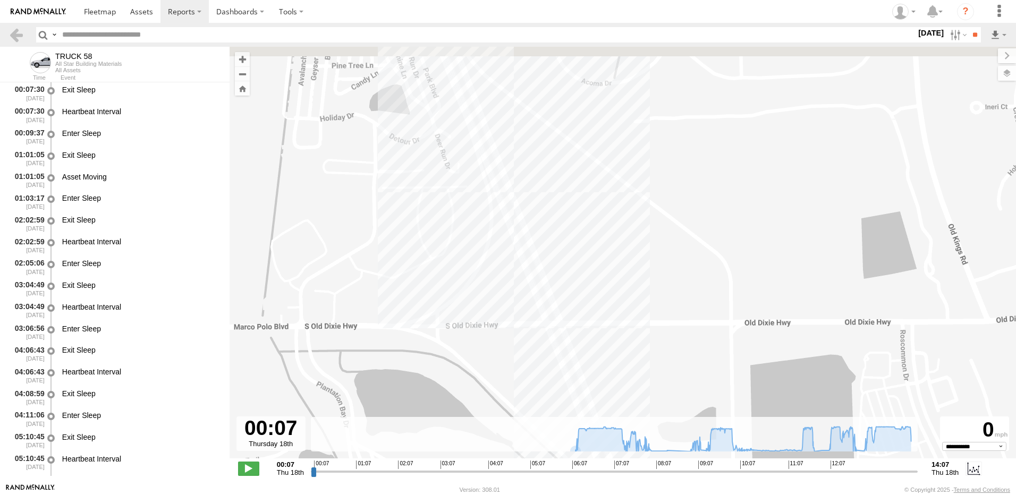
drag, startPoint x: 390, startPoint y: 240, endPoint x: 433, endPoint y: 379, distance: 145.2
click at [433, 379] on div "TRUCK 58 07:58 Thu 08:01 Thu 08:23 Thu 12:50 Thu 12:26 Thu 13:11 Thu 13:12 Thu …" at bounding box center [623, 258] width 787 height 423
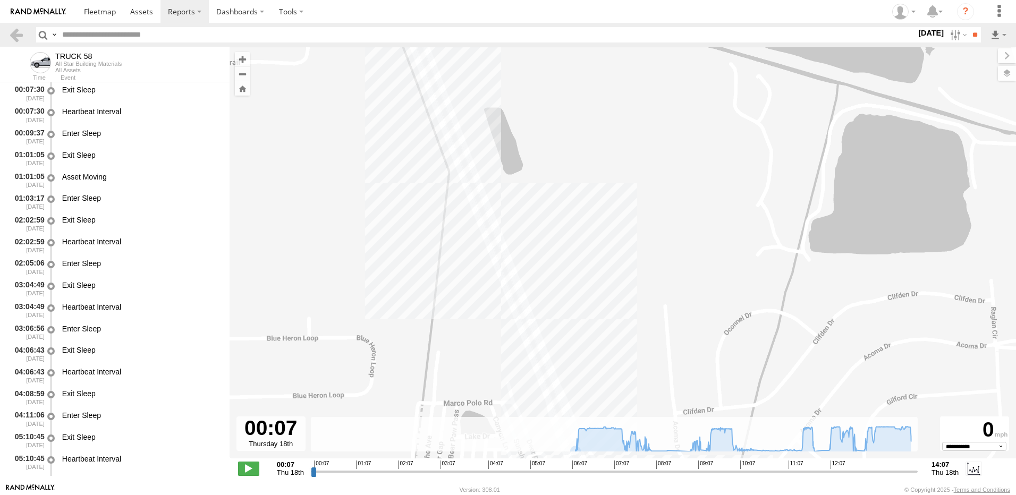
drag, startPoint x: 425, startPoint y: 386, endPoint x: 446, endPoint y: 432, distance: 50.2
click at [445, 431] on div "← Move left → Move right ↑ Move up ↓ Move down + Zoom in - Zoom out Home Jump l…" at bounding box center [623, 265] width 787 height 437
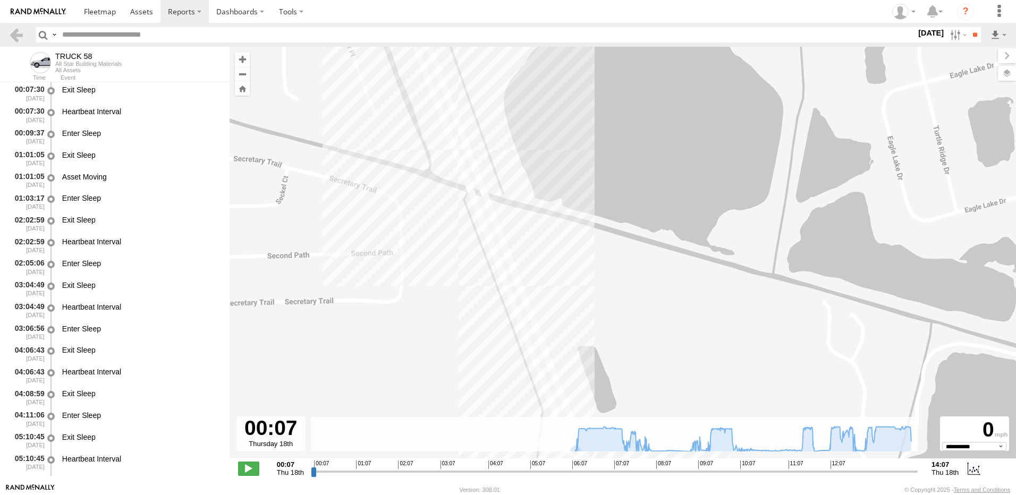
drag, startPoint x: 393, startPoint y: 299, endPoint x: 440, endPoint y: 450, distance: 157.4
click at [437, 444] on div "← Move left → Move right ↑ Move up ↓ Move down + Zoom in - Zoom out Home Jump l…" at bounding box center [623, 265] width 787 height 437
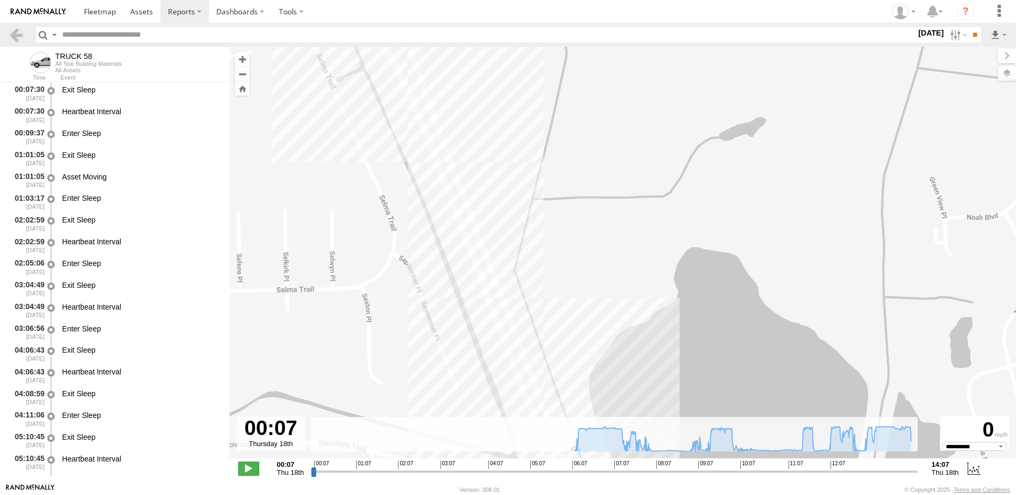
drag
click at [449, 426] on div "← Move left → Move right ↑ Move up ↓ Move down + Zoom in - Zoom out Home Jump l…" at bounding box center [623, 265] width 787 height 437
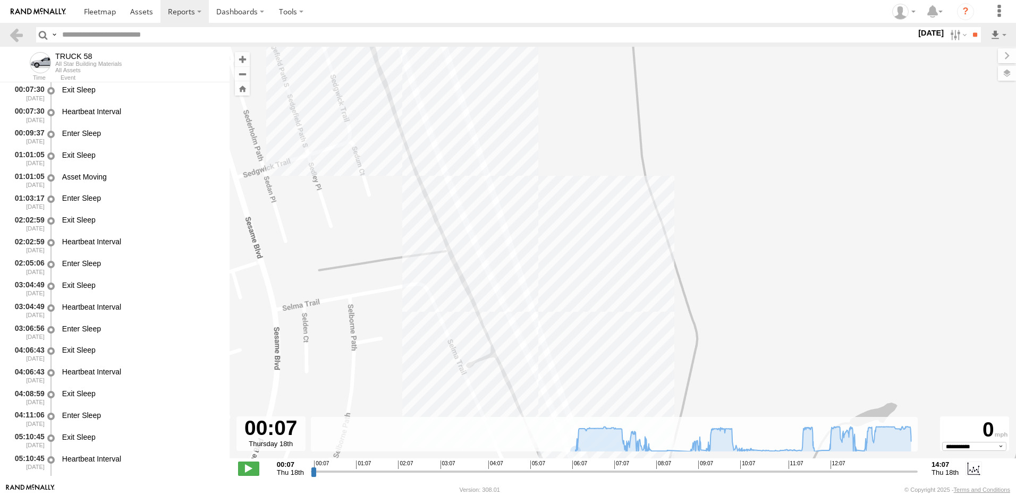
click at [431, 403] on div "TRUCK 58 07:58 Thu 08:01 Thu 08:23 Thu 12:50 Thu 12:26 Thu 13:11 Thu 13:12 Thu …" at bounding box center [623, 258] width 787 height 423
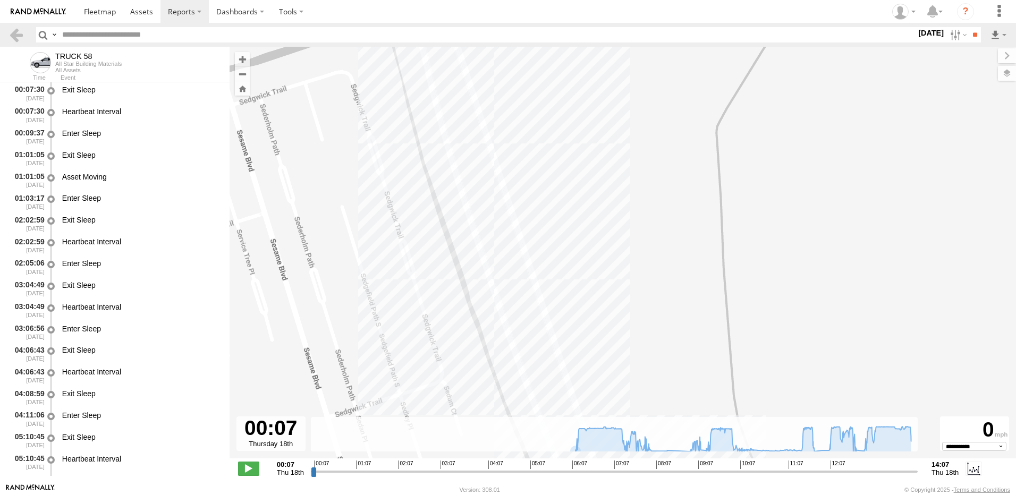
click at [459, 475] on div "← Move left → Move right ↑ Move up ↓ Move down + Zoom in - Zoom out Home Jump l…" at bounding box center [623, 265] width 787 height 437
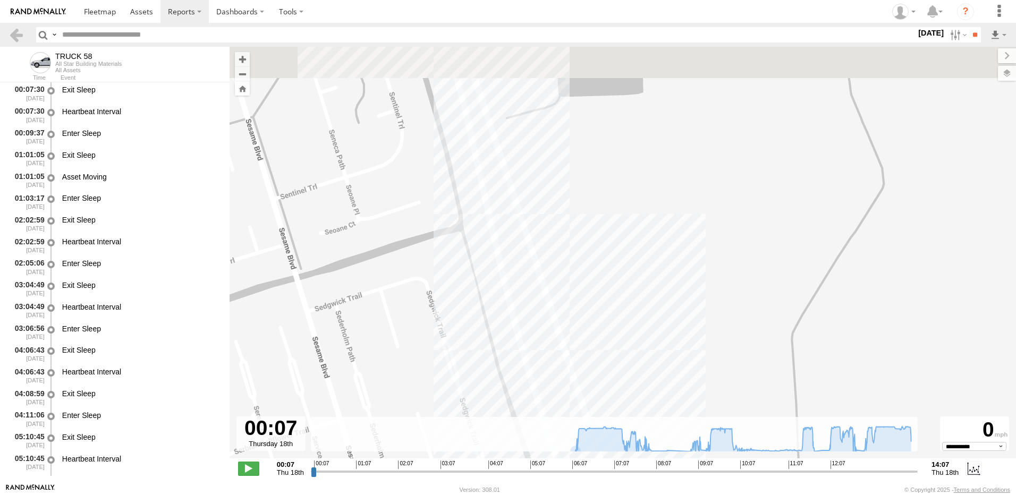
click at [464, 486] on body "?" at bounding box center [508, 247] width 1016 height 495
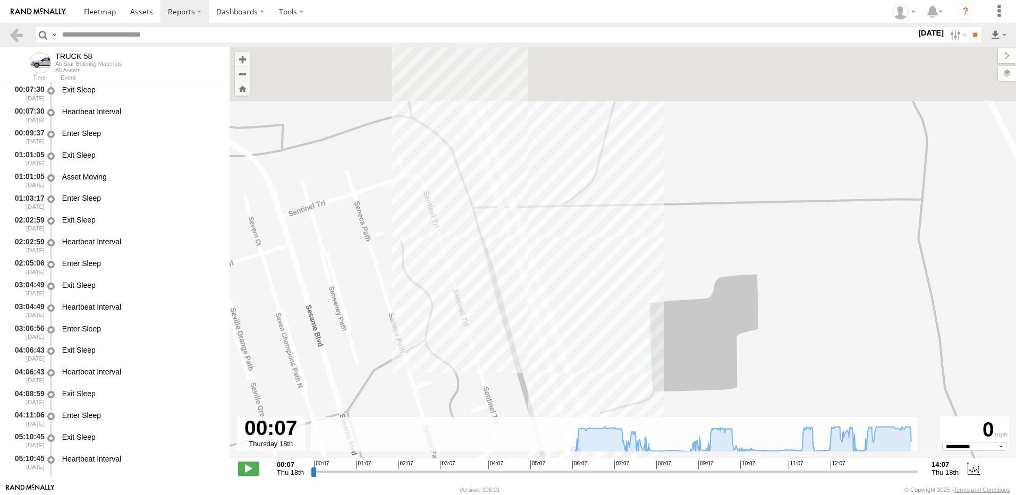
click at [464, 495] on html at bounding box center [508, 247] width 1016 height 495
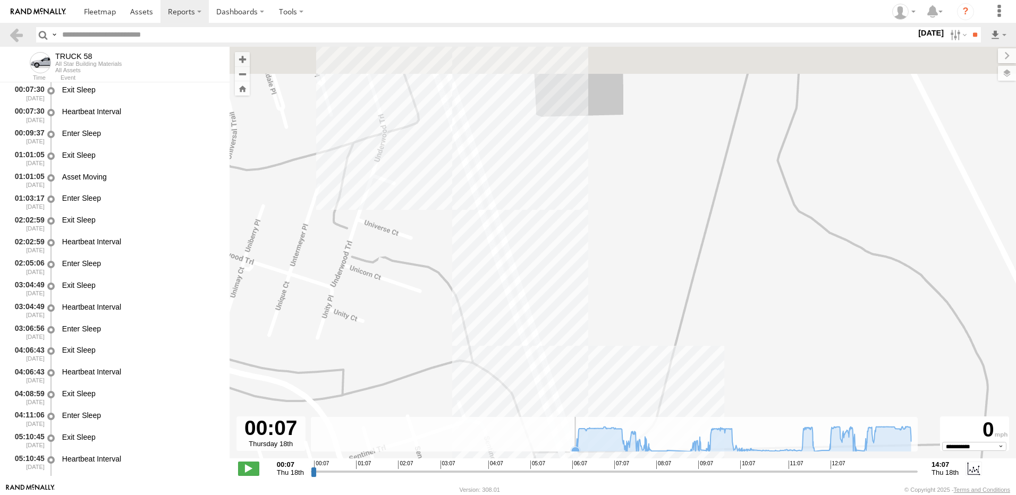
click at [448, 491] on body "?" at bounding box center [508, 247] width 1016 height 495
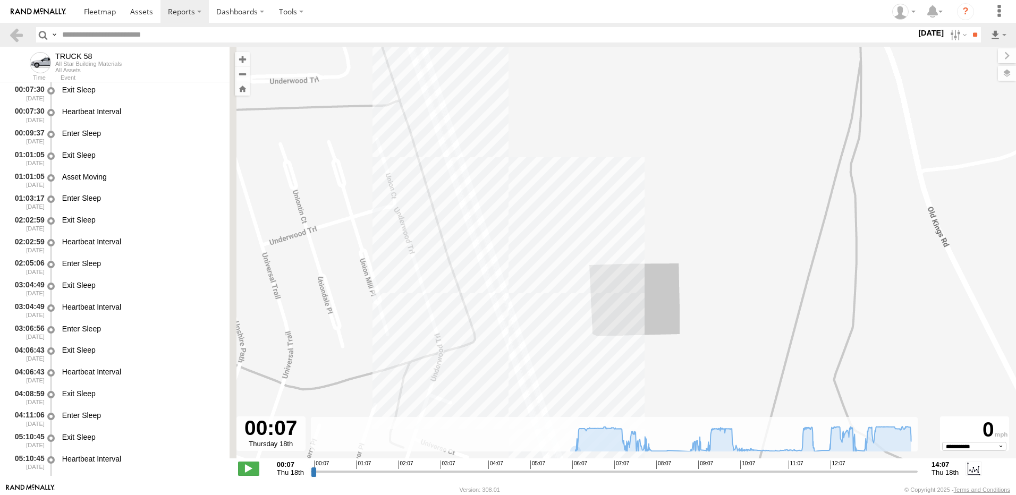
click at [453, 495] on html at bounding box center [508, 247] width 1016 height 495
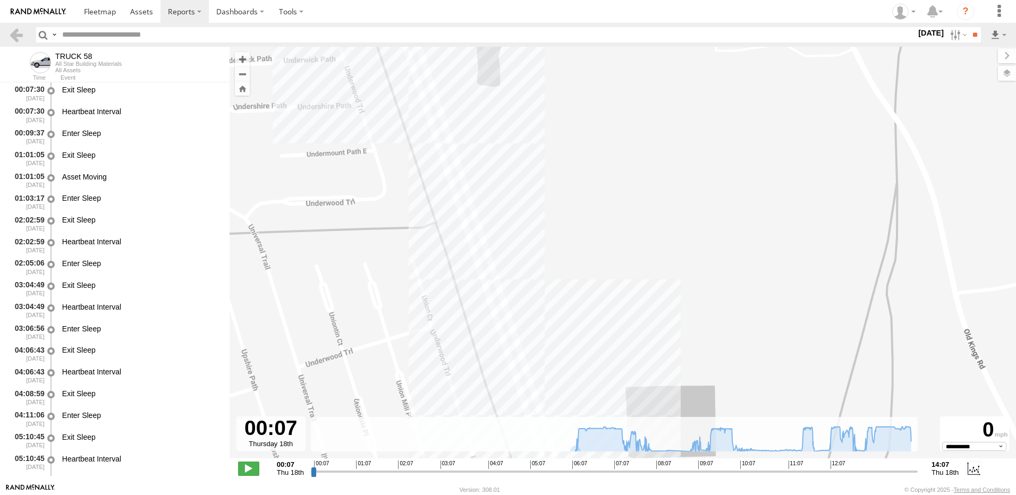
click at [440, 495] on html at bounding box center [508, 247] width 1016 height 495
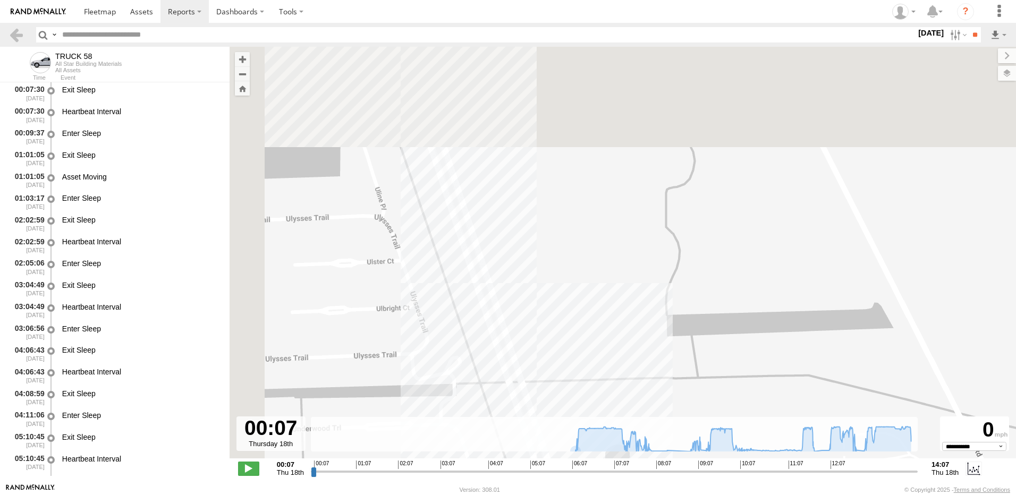
click at [442, 495] on html at bounding box center [508, 247] width 1016 height 495
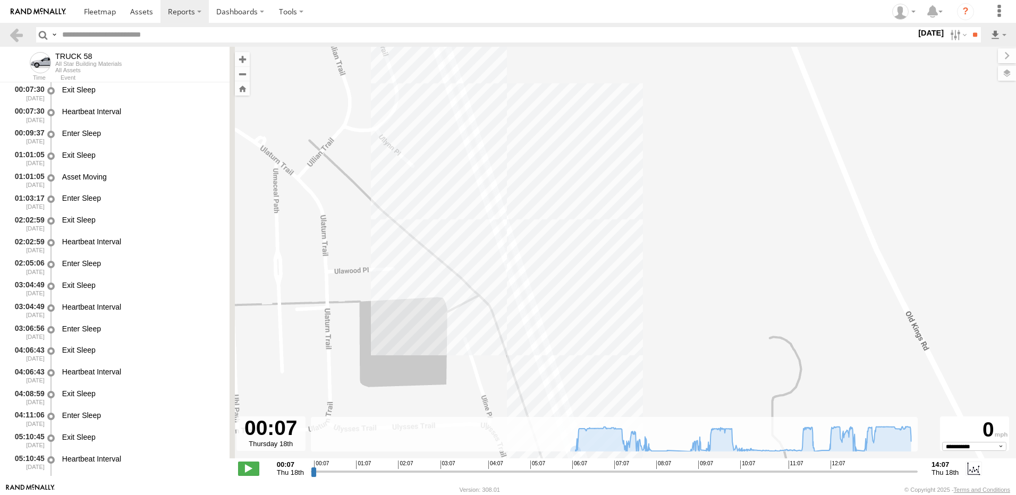
click at [442, 488] on body "?" at bounding box center [508, 247] width 1016 height 495
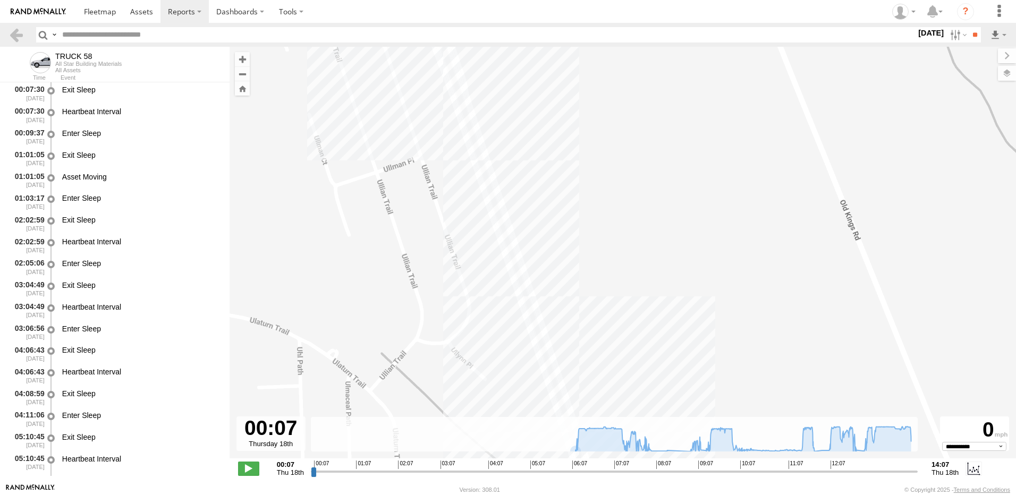
click at [431, 476] on div "← Move left → Move right ↑ Move up ↓ Move down + Zoom in - Zoom out Home Jump l…" at bounding box center [623, 265] width 787 height 437
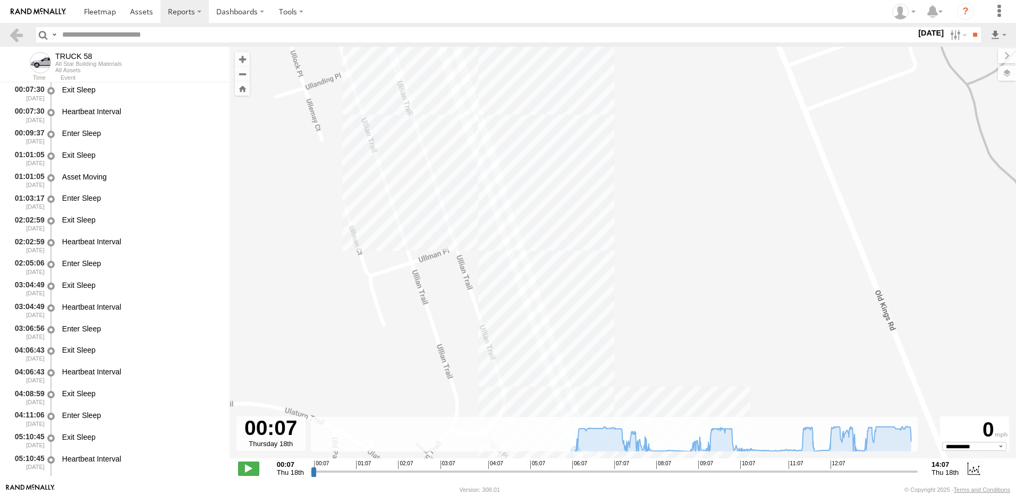
drag, startPoint x: 355, startPoint y: 496, endPoint x: 381, endPoint y: 518, distance: 34.0
click at [381, 495] on html at bounding box center [508, 247] width 1016 height 495
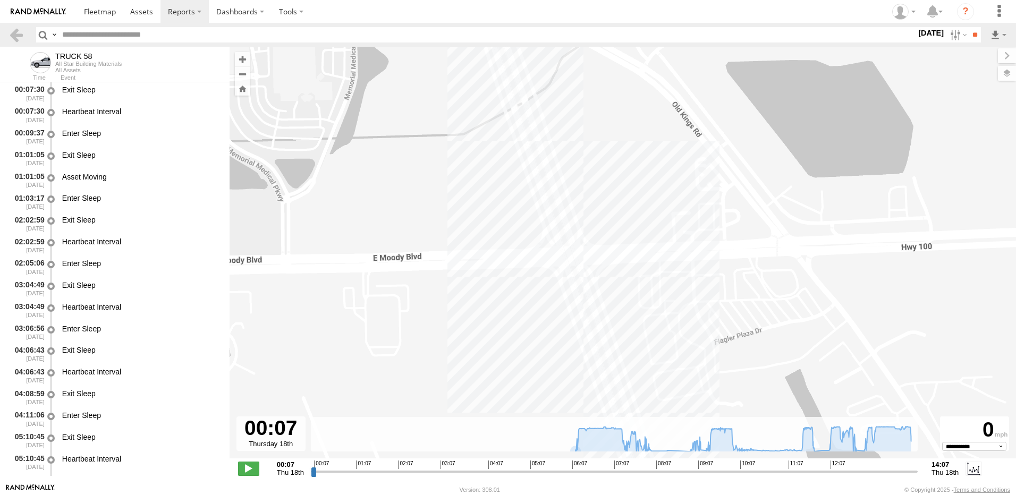
drag, startPoint x: 360, startPoint y: 375, endPoint x: 422, endPoint y: 518, distance: 155.7
click at [422, 495] on html at bounding box center [508, 247] width 1016 height 495
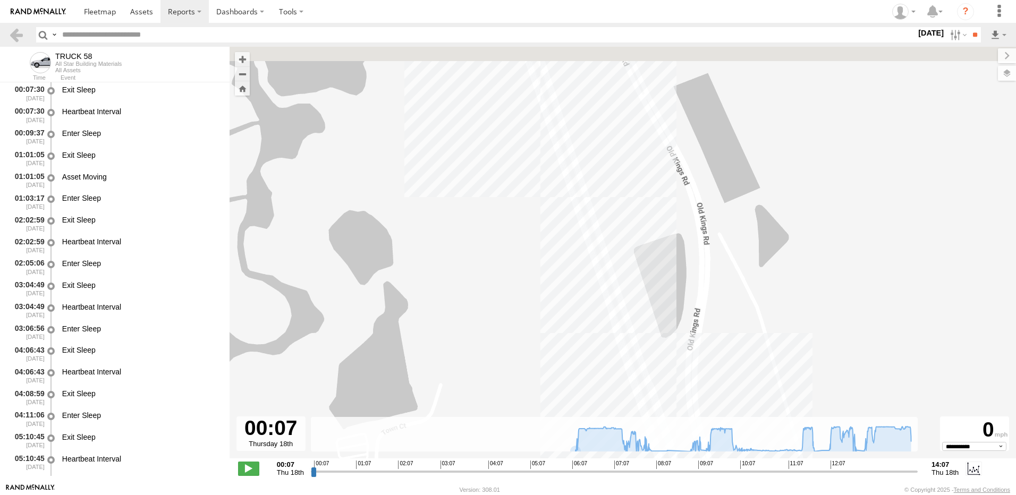
drag, startPoint x: 434, startPoint y: 518, endPoint x: 445, endPoint y: 518, distance: 11.2
click at [445, 495] on html at bounding box center [508, 247] width 1016 height 495
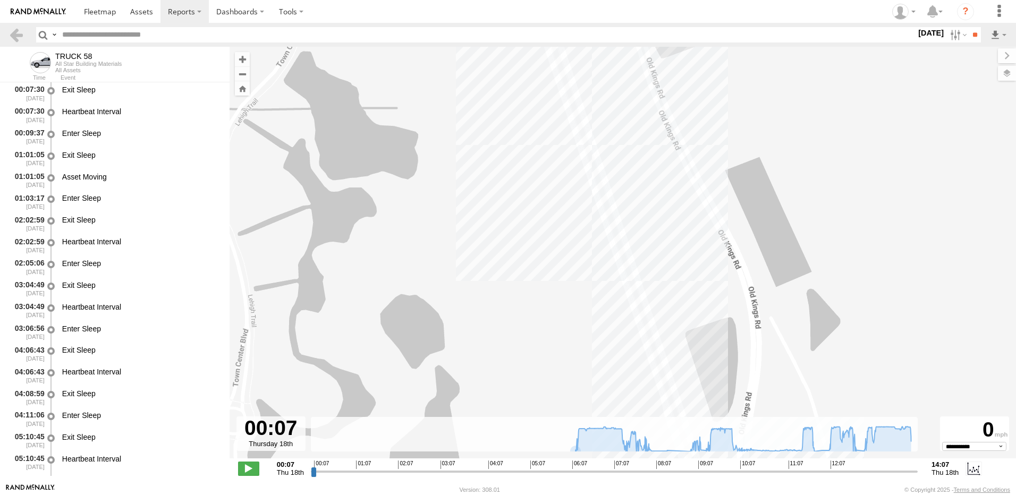
drag, startPoint x: 429, startPoint y: 365, endPoint x: 480, endPoint y: 518, distance: 161.9
click at [480, 495] on html at bounding box center [508, 247] width 1016 height 495
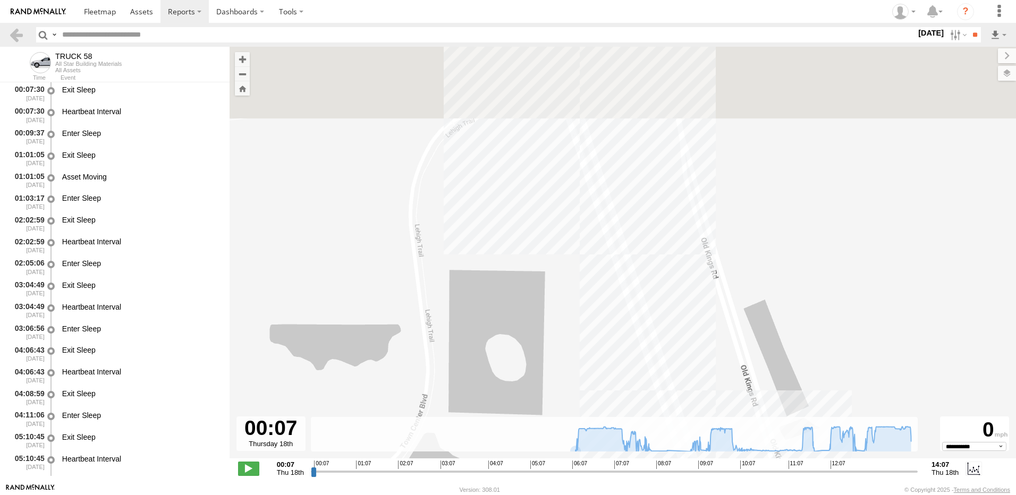
drag, startPoint x: 461, startPoint y: 408, endPoint x: 480, endPoint y: 518, distance: 111.7
click at [480, 495] on html at bounding box center [508, 247] width 1016 height 495
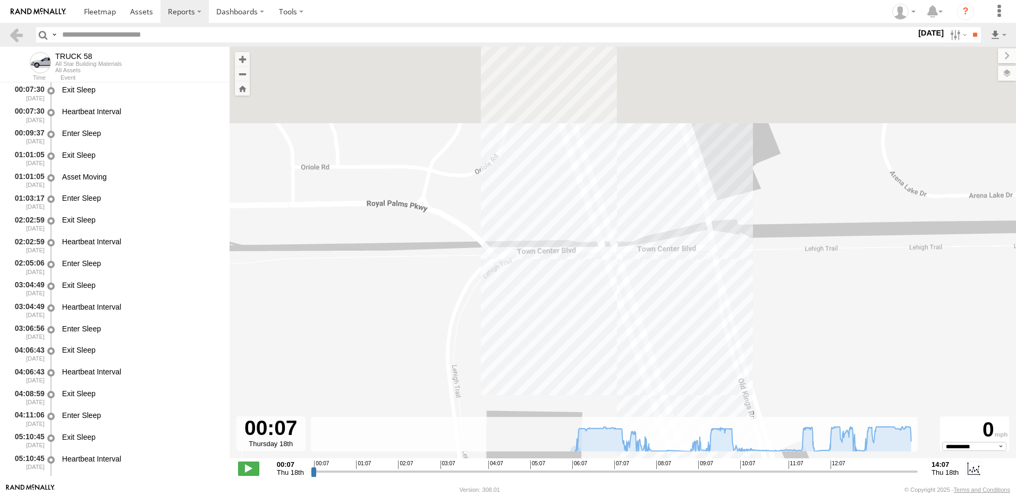
drag, startPoint x: 453, startPoint y: 493, endPoint x: 449, endPoint y: 480, distance: 12.9
click at [471, 495] on html at bounding box center [508, 247] width 1016 height 495
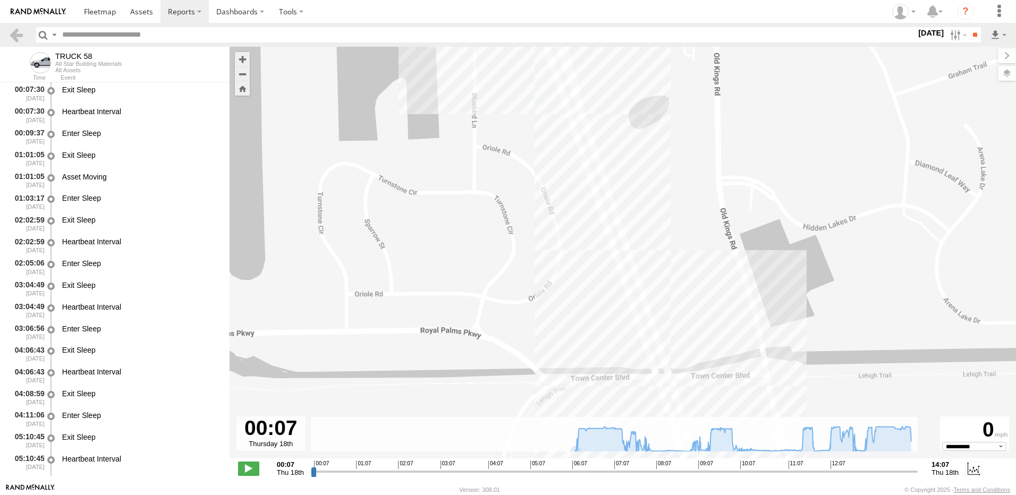
click at [468, 495] on html at bounding box center [508, 247] width 1016 height 495
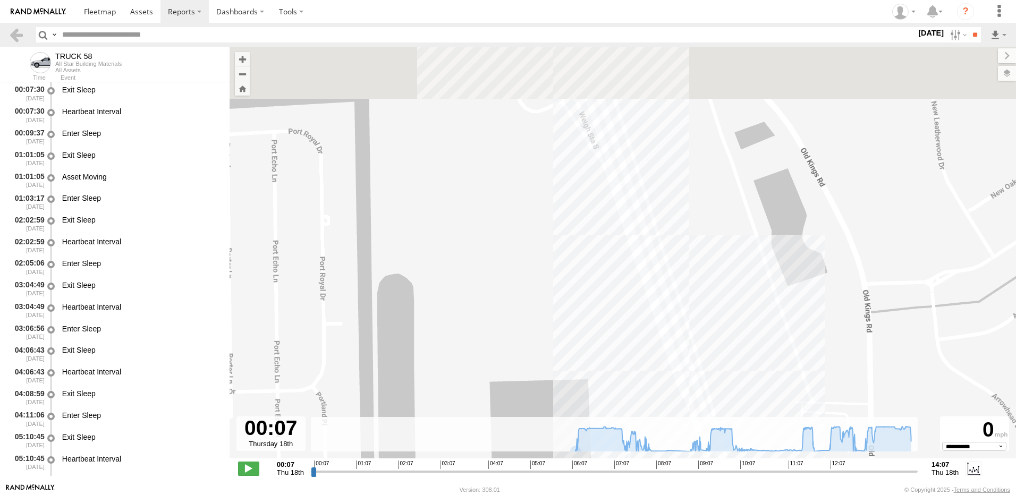
drag, startPoint x: 451, startPoint y: 496, endPoint x: 491, endPoint y: 518, distance: 45.9
click at [491, 495] on html at bounding box center [508, 247] width 1016 height 495
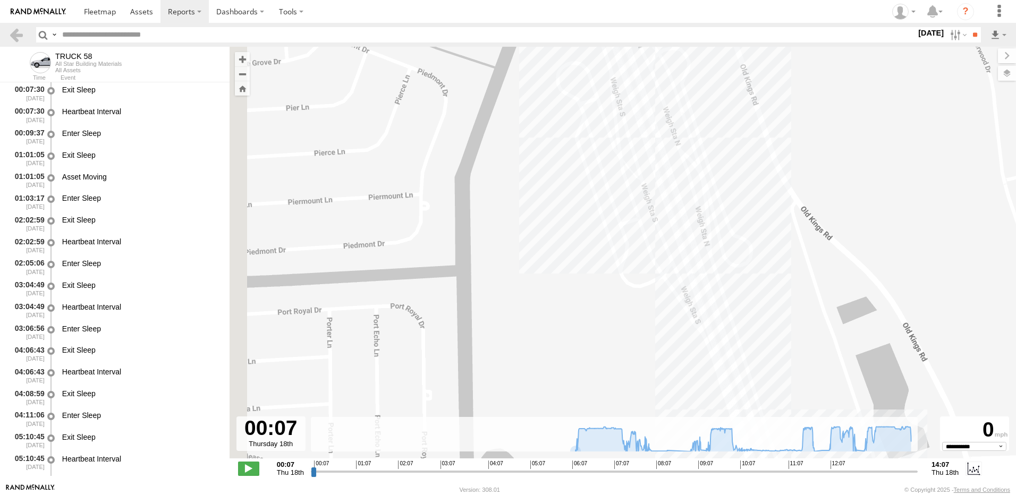
drag, startPoint x: 485, startPoint y: 517, endPoint x: 494, endPoint y: 518, distance: 8.6
click at [494, 495] on html at bounding box center [508, 247] width 1016 height 495
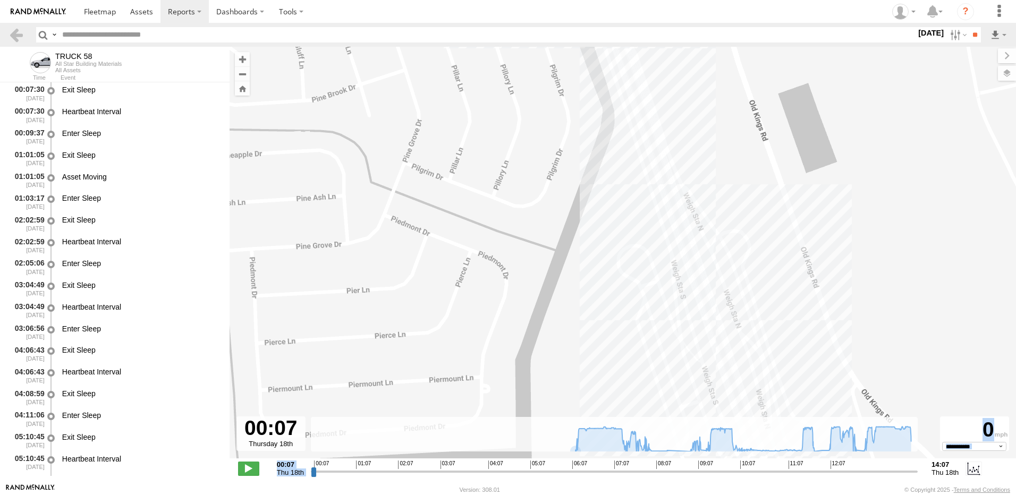
drag, startPoint x: 532, startPoint y: 480, endPoint x: 487, endPoint y: 364, distance: 124.9
click at [487, 364] on div "← Move left → Move right ↑ Move up ↓ Move down + Zoom in - Zoom out Home Jump l…" at bounding box center [623, 265] width 787 height 437
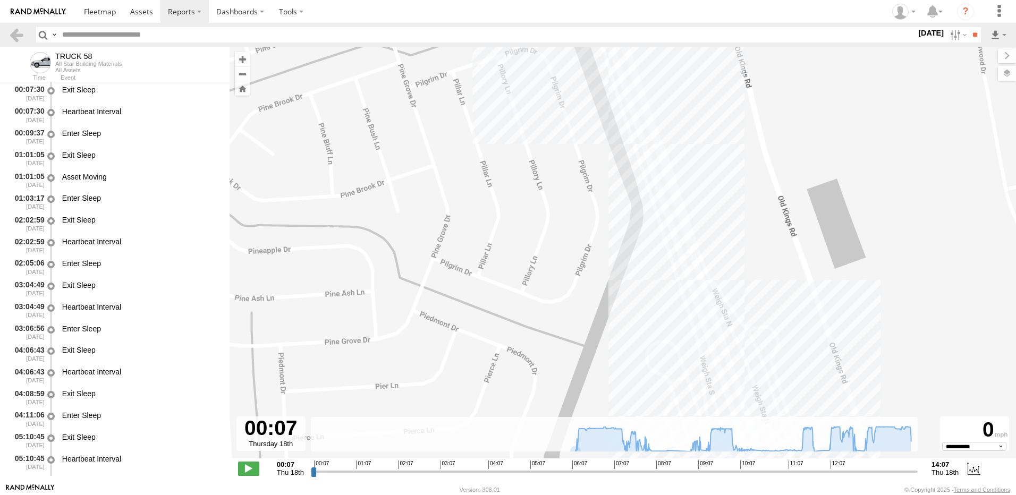
drag, startPoint x: 487, startPoint y: 364, endPoint x: 554, endPoint y: 441, distance: 102.1
click at [550, 481] on div "← Move left → Move right ↑ Move up ↓ Move down + Zoom in - Zoom out Home Jump l…" at bounding box center [623, 265] width 787 height 437
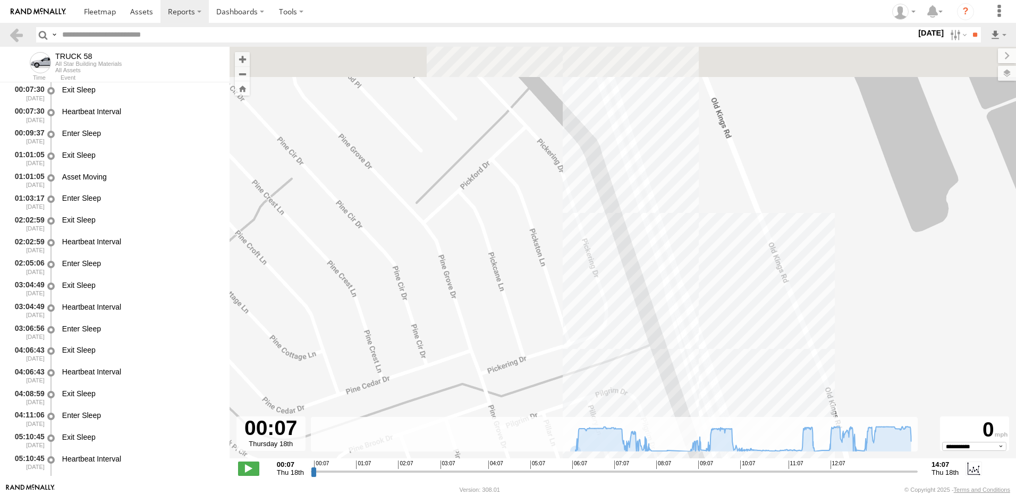
drag, startPoint x: 509, startPoint y: 286, endPoint x: 565, endPoint y: 487, distance: 208.5
click at [562, 495] on html at bounding box center [508, 247] width 1016 height 495
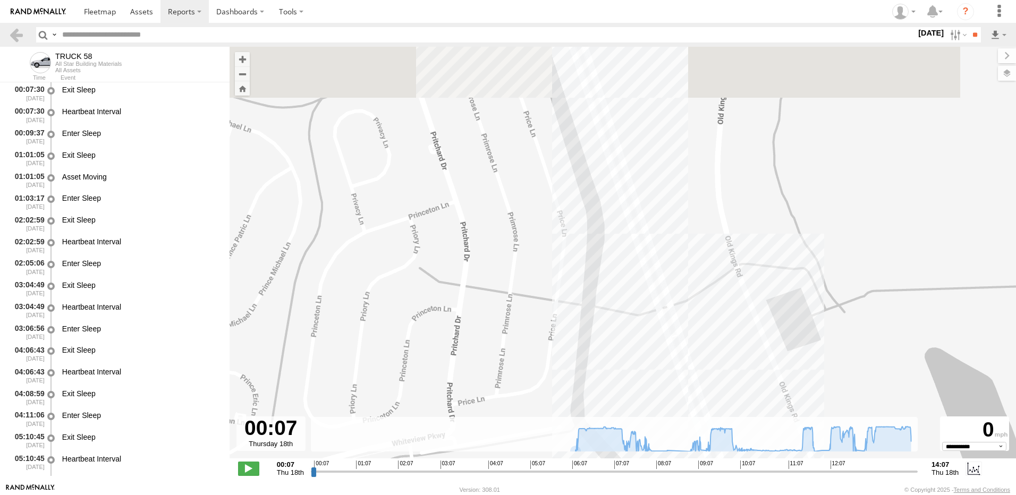
drag, startPoint x: 477, startPoint y: 247, endPoint x: 557, endPoint y: 518, distance: 283.1
click at [557, 495] on html at bounding box center [508, 247] width 1016 height 495
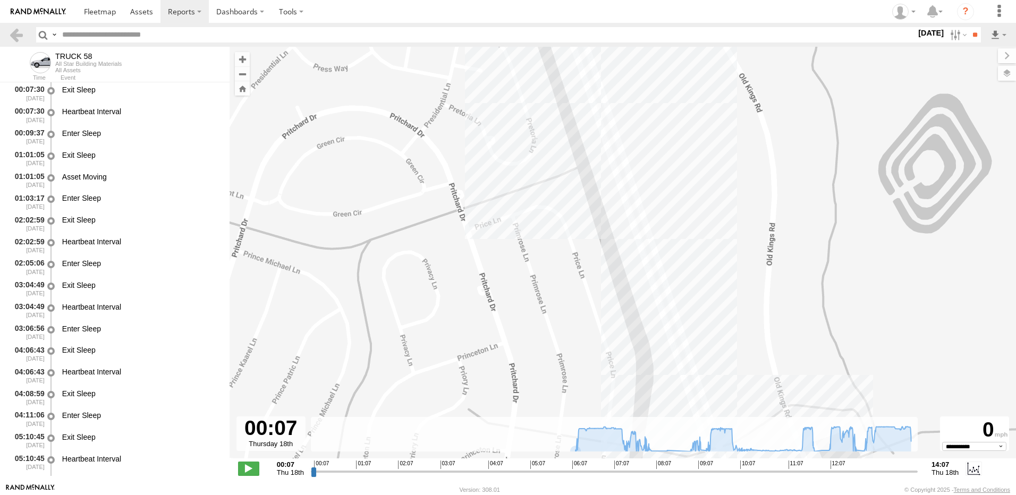
drag, startPoint x: 510, startPoint y: 330, endPoint x: 560, endPoint y: 518, distance: 194.8
click at [560, 495] on html at bounding box center [508, 247] width 1016 height 495
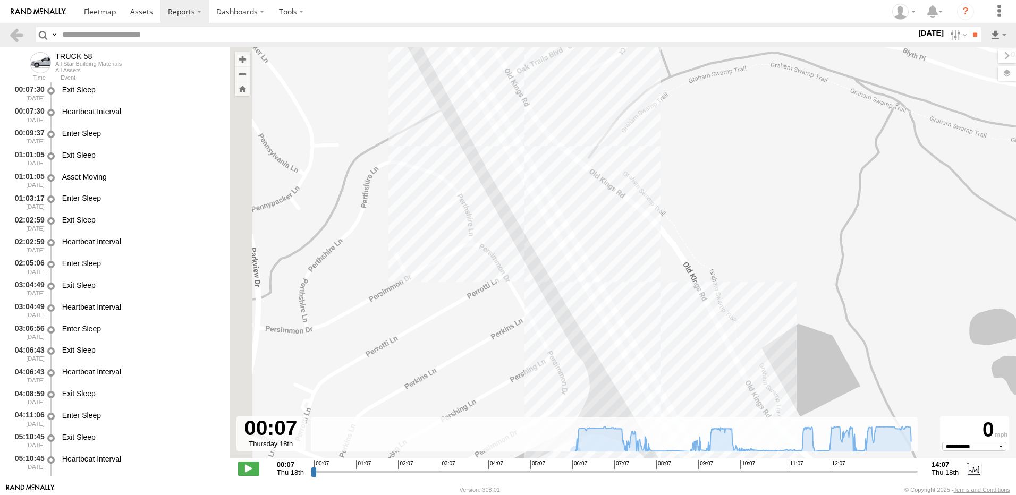
drag, startPoint x: 455, startPoint y: 251, endPoint x: 530, endPoint y: 408, distance: 174.3
click at [529, 410] on div "TRUCK 58 07:58 Thu 08:01 Thu 08:23 Thu 12:50 Thu 12:26 Thu 13:11 Thu 13:12 Thu …" at bounding box center [623, 258] width 787 height 423
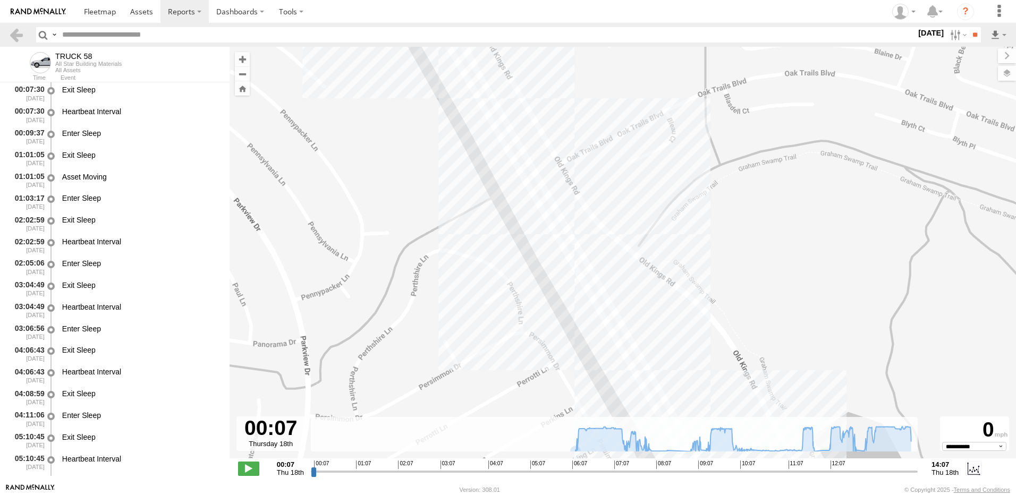
drag, startPoint x: 431, startPoint y: 209, endPoint x: 508, endPoint y: 332, distance: 144.5
click at [507, 331] on div "TRUCK 58 07:58 Thu 08:01 Thu 08:23 Thu 12:50 Thu 12:26 Thu 13:11 Thu 13:12 Thu …" at bounding box center [623, 258] width 787 height 423
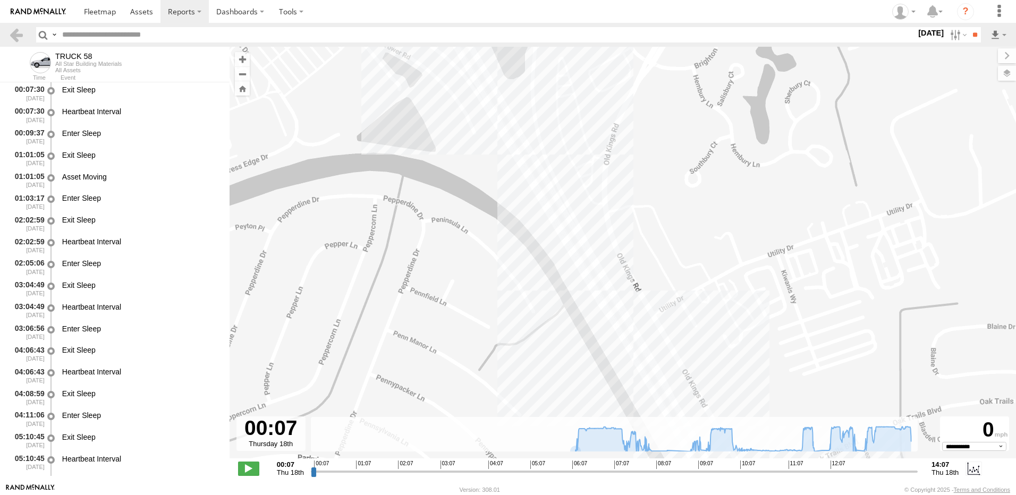
drag, startPoint x: 486, startPoint y: 293, endPoint x: 501, endPoint y: 324, distance: 34.5
click at [500, 322] on div "TRUCK 58 07:58 Thu 08:01 Thu 08:23 Thu 12:50 Thu 12:26 Thu 13:11 Thu 13:12 Thu …" at bounding box center [623, 258] width 787 height 423
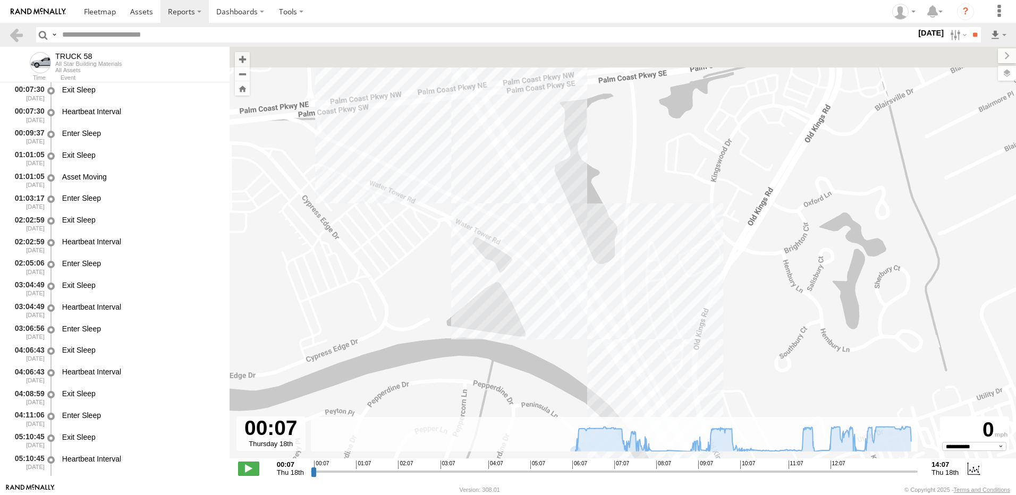
drag, startPoint x: 374, startPoint y: 55, endPoint x: 486, endPoint y: 240, distance: 216.1
click at [486, 240] on div "TRUCK 58 07:58 Thu 08:01 Thu 08:23 Thu 12:50 Thu 12:26 Thu 13:11 Thu 13:12 Thu …" at bounding box center [623, 258] width 787 height 423
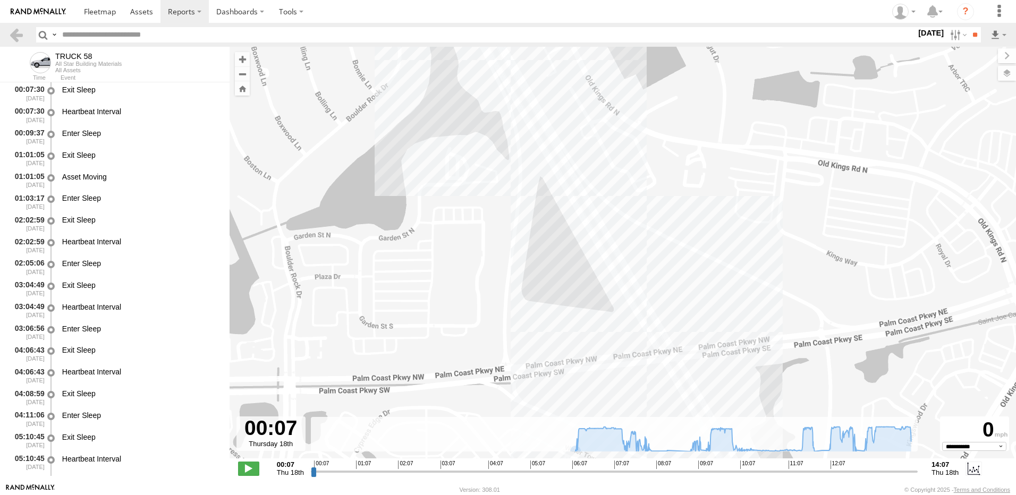
drag, startPoint x: 390, startPoint y: 71, endPoint x: 493, endPoint y: 264, distance: 218.3
click at [493, 264] on body "?" at bounding box center [508, 247] width 1016 height 495
drag, startPoint x: 370, startPoint y: 10, endPoint x: 486, endPoint y: 234, distance: 252.5
click at [486, 234] on body "?" at bounding box center [508, 247] width 1016 height 495
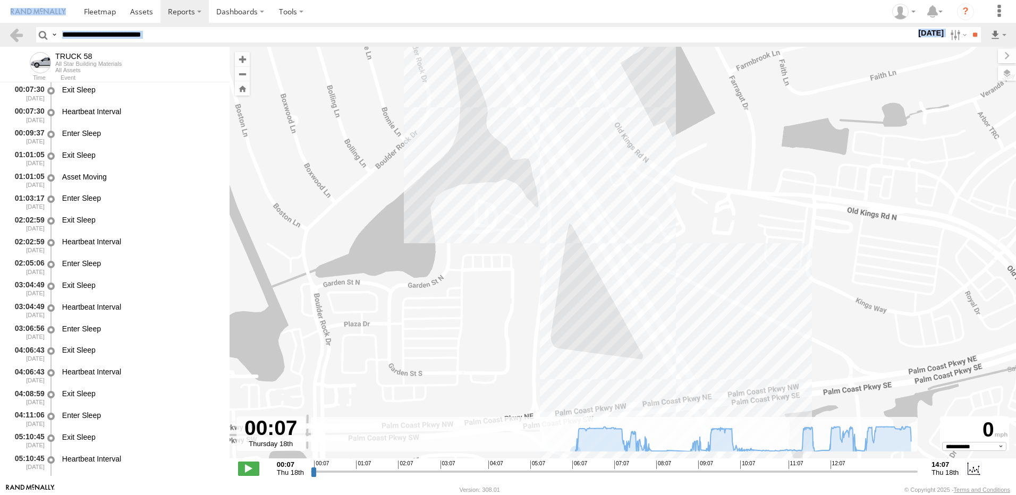
drag, startPoint x: 480, startPoint y: 182, endPoint x: 573, endPoint y: 408, distance: 243.8
click at [573, 408] on div "TRUCK 58 07:58 Thu 08:01 Thu 08:23 Thu 12:50 Thu 12:26 Thu 13:11 Thu 13:12 Thu …" at bounding box center [623, 258] width 787 height 423
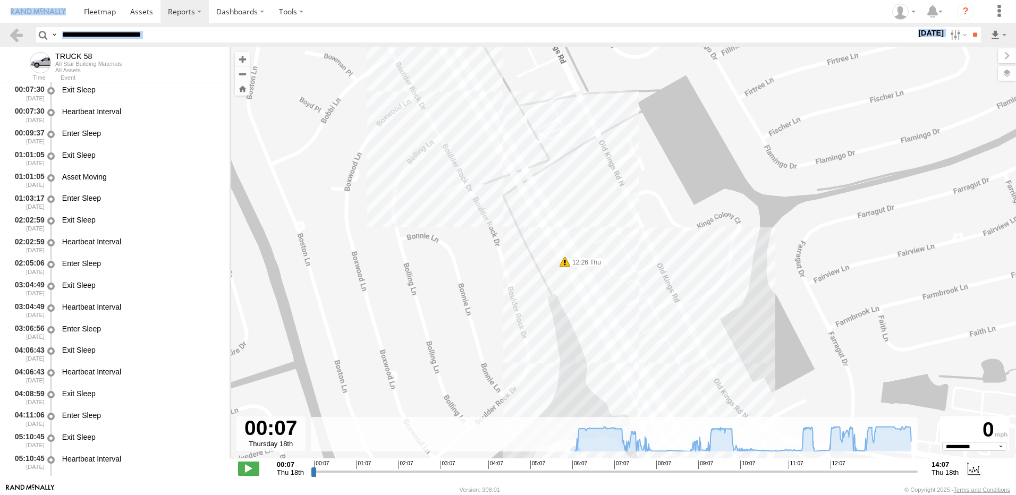
drag, startPoint x: 462, startPoint y: 196, endPoint x: 535, endPoint y: 362, distance: 180.9
click at [535, 362] on div "TRUCK 58 07:58 Thu 08:01 Thu 08:23 Thu 12:50 Thu 12:26 Thu 13:11 Thu 13:12 Thu …" at bounding box center [623, 258] width 787 height 423
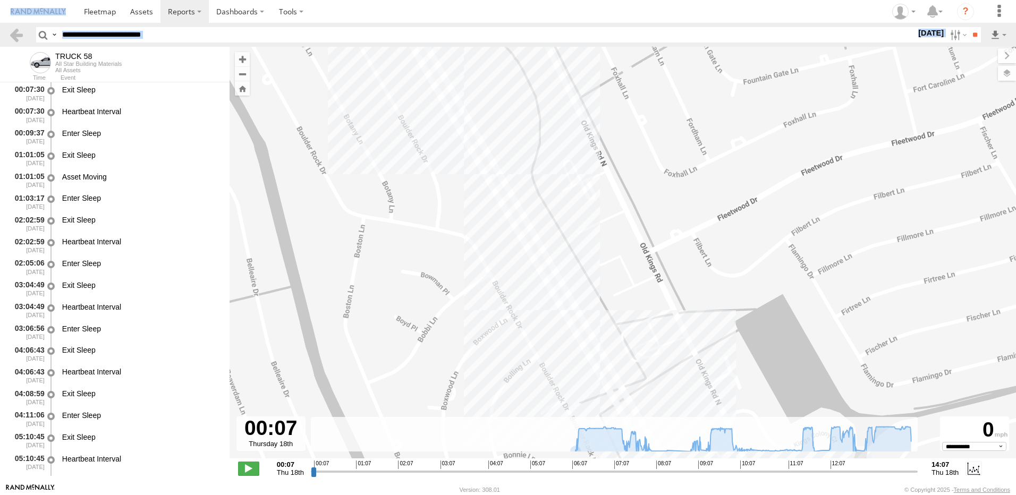
drag, startPoint x: 517, startPoint y: 330, endPoint x: 465, endPoint y: 210, distance: 130.7
click at [469, 217] on div "TRUCK 58 07:58 Thu 08:01 Thu 08:23 Thu 12:50 Thu 12:26 Thu 13:11 Thu 13:12 Thu …" at bounding box center [623, 258] width 787 height 423
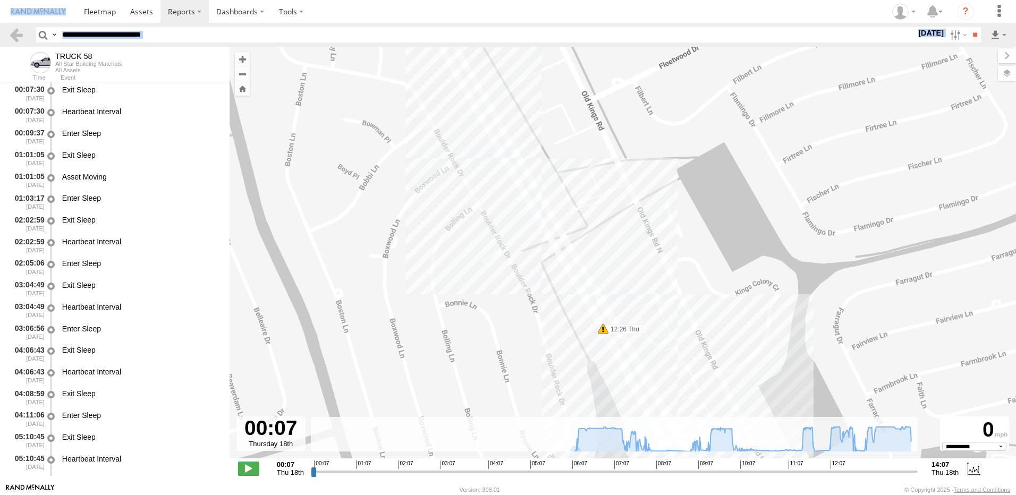
drag, startPoint x: 499, startPoint y: 182, endPoint x: 570, endPoint y: 336, distance: 169.5
click at [569, 334] on div "TRUCK 58 07:58 Thu 08:01 Thu 08:23 Thu 12:50 Thu 12:26 Thu 13:11 Thu 13:12 Thu …" at bounding box center [623, 258] width 787 height 423
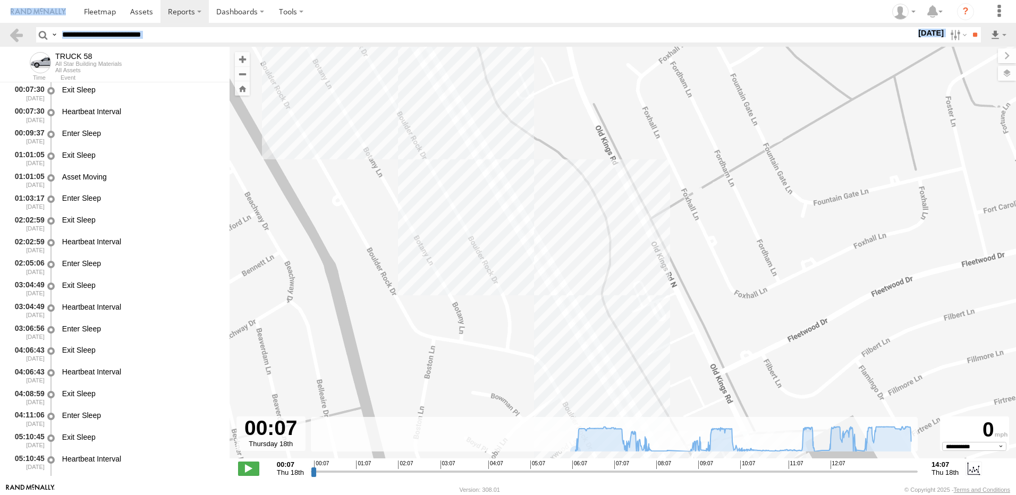
drag, startPoint x: 435, startPoint y: 138, endPoint x: 582, endPoint y: 433, distance: 329.7
click at [581, 432] on div "← Move left → Move right ↑ Move up ↓ Move down + Zoom in - Zoom out Home Jump l…" at bounding box center [623, 265] width 787 height 437
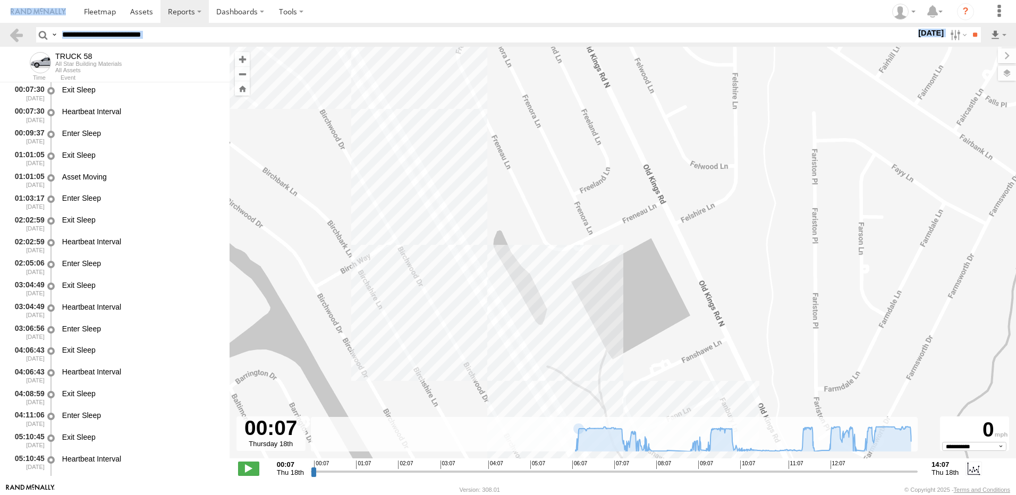
drag, startPoint x: 422, startPoint y: 218, endPoint x: 597, endPoint y: 518, distance: 347.3
click at [597, 495] on html at bounding box center [508, 247] width 1016 height 495
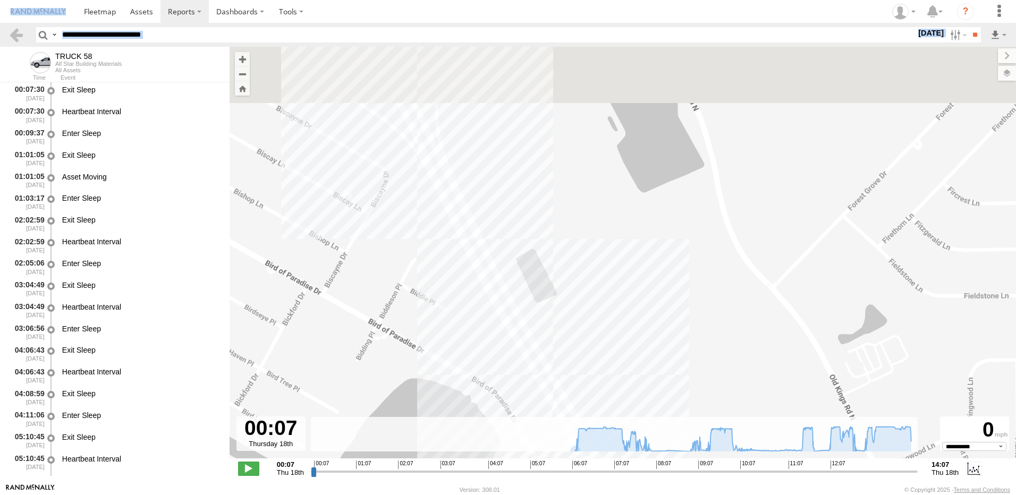
drag, startPoint x: 520, startPoint y: 365, endPoint x: 584, endPoint y: 518, distance: 166.3
click at [584, 495] on html at bounding box center [508, 247] width 1016 height 495
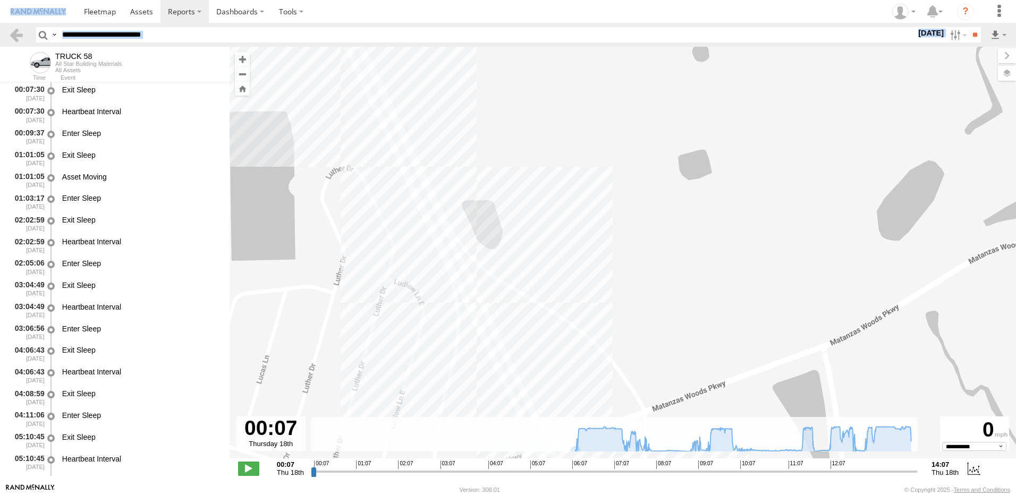
drag, startPoint x: 436, startPoint y: 253, endPoint x: 519, endPoint y: 389, distance: 158.6
click at [517, 385] on div "TRUCK 58 07:58 Thu 08:01 Thu 08:23 Thu 12:50 Thu 12:26 Thu 13:11 Thu 13:12 Thu …" at bounding box center [623, 258] width 787 height 423
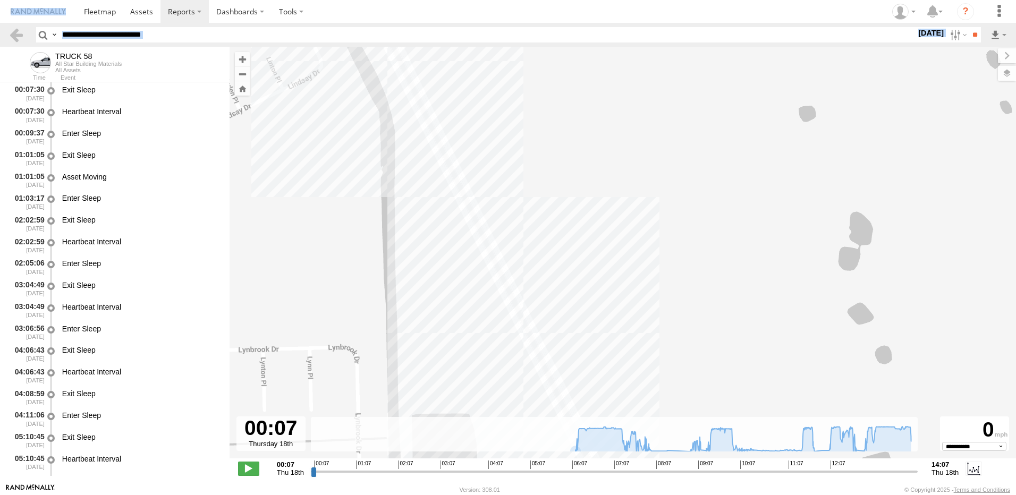
click at [483, 224] on div "TRUCK 58 07:58 Thu 08:01 Thu 08:23 Thu 12:50 Thu 12:26 Thu 13:11 Thu 13:12 Thu …" at bounding box center [623, 258] width 787 height 423
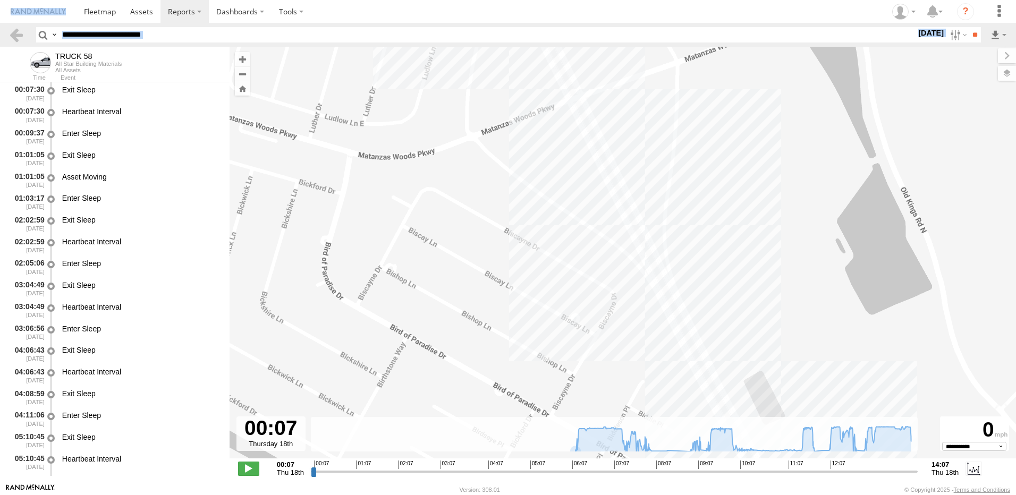
drag, startPoint x: 540, startPoint y: 343, endPoint x: 469, endPoint y: 103, distance: 251.1
click at [497, 137] on div "TRUCK 58 07:58 Thu 08:01 Thu 08:23 Thu 12:50 Thu 12:26 Thu 13:11 Thu 13:12 Thu …" at bounding box center [623, 258] width 787 height 423
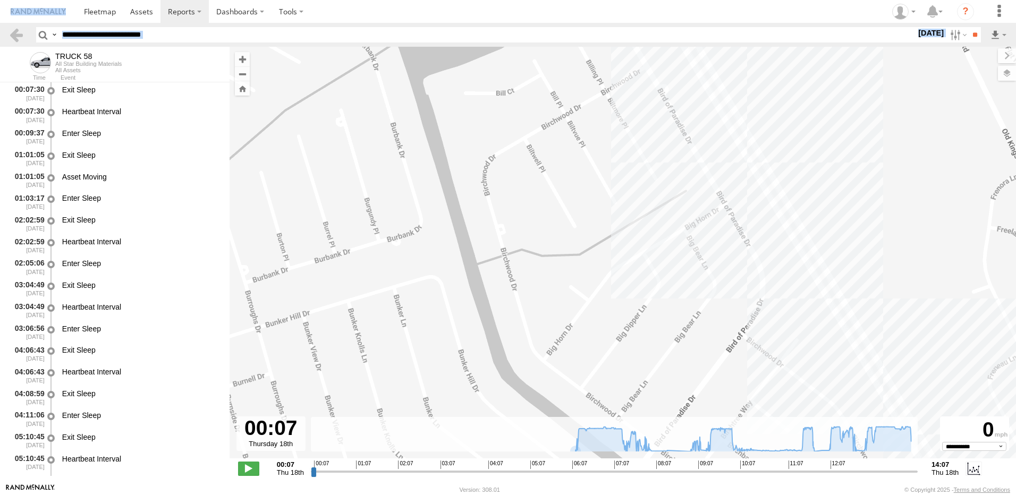
drag, startPoint x: 705, startPoint y: 367, endPoint x: 484, endPoint y: 200, distance: 276.9
click at [509, 217] on div "TRUCK 58 07:58 Thu 08:01 Thu 08:23 Thu 12:50 Thu 12:26 Thu 13:11 Thu 13:12 Thu …" at bounding box center [623, 258] width 787 height 423
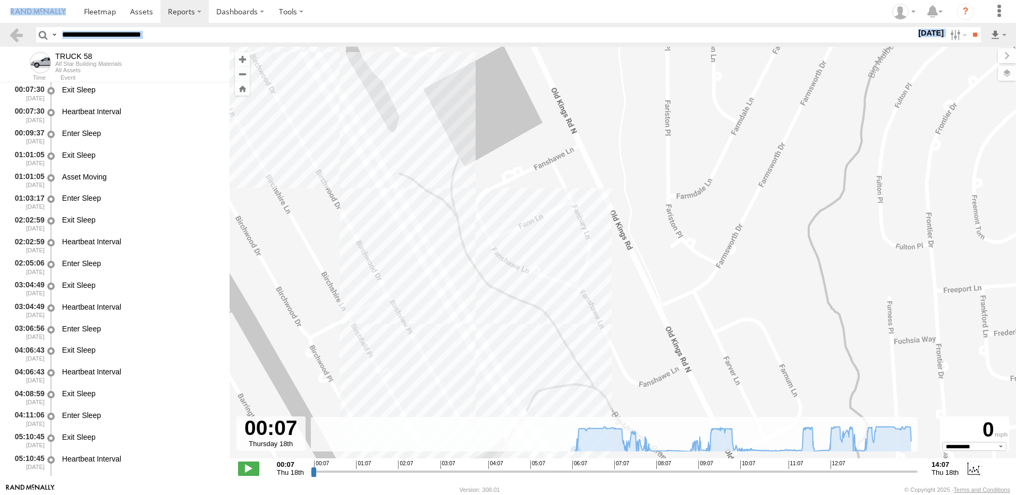
drag, startPoint x: 501, startPoint y: 359, endPoint x: 444, endPoint y: 205, distance: 163.8
click at [454, 227] on div "TRUCK 58 07:58 Thu 08:01 Thu 08:23 Thu 12:50 Thu 12:26 Thu 13:11 Thu 13:12 Thu …" at bounding box center [623, 258] width 787 height 423
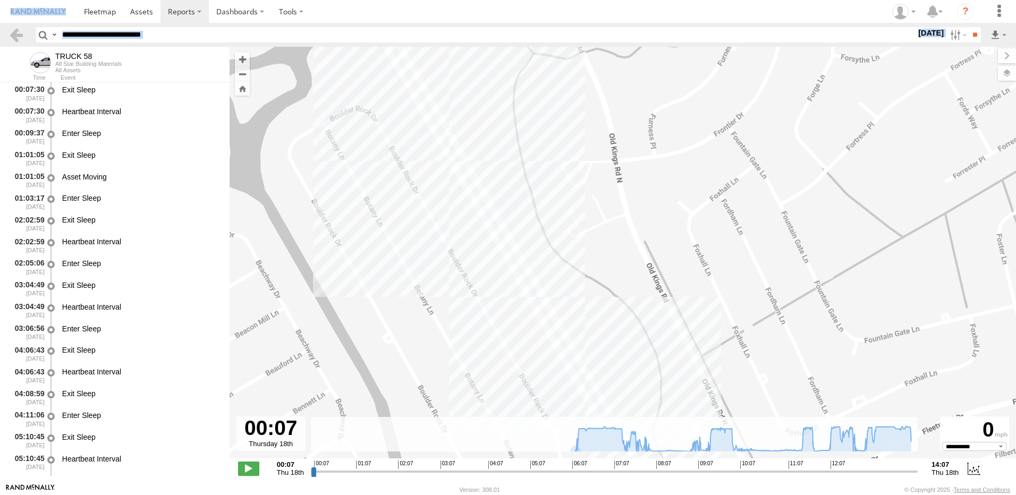
click at [374, 74] on div "TRUCK 58 07:58 Thu 08:01 Thu 08:23 Thu 12:50 Thu 12:26 Thu 13:11 Thu 13:12 Thu …" at bounding box center [623, 258] width 787 height 423
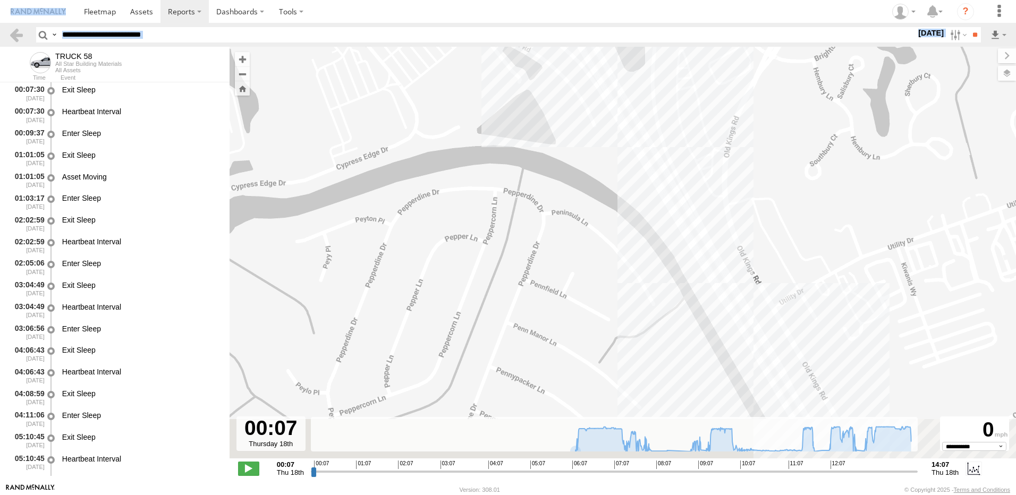
click at [306, 0] on html at bounding box center [508, 247] width 1016 height 495
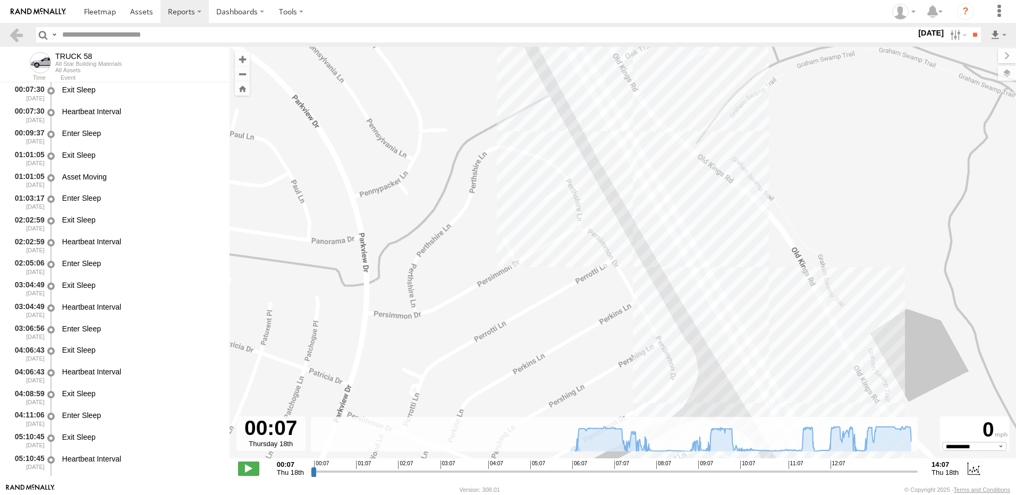
click at [234, 0] on html at bounding box center [508, 247] width 1016 height 495
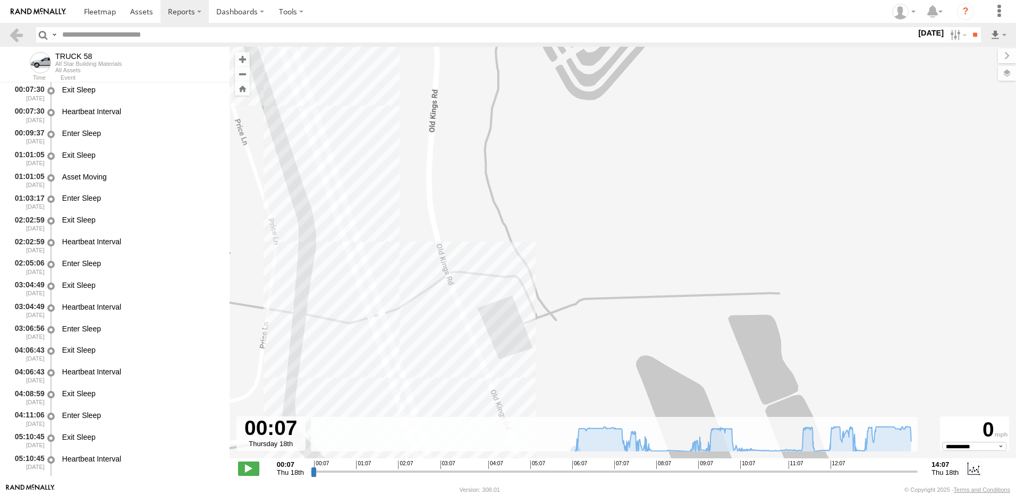
click at [190, 0] on html at bounding box center [508, 247] width 1016 height 495
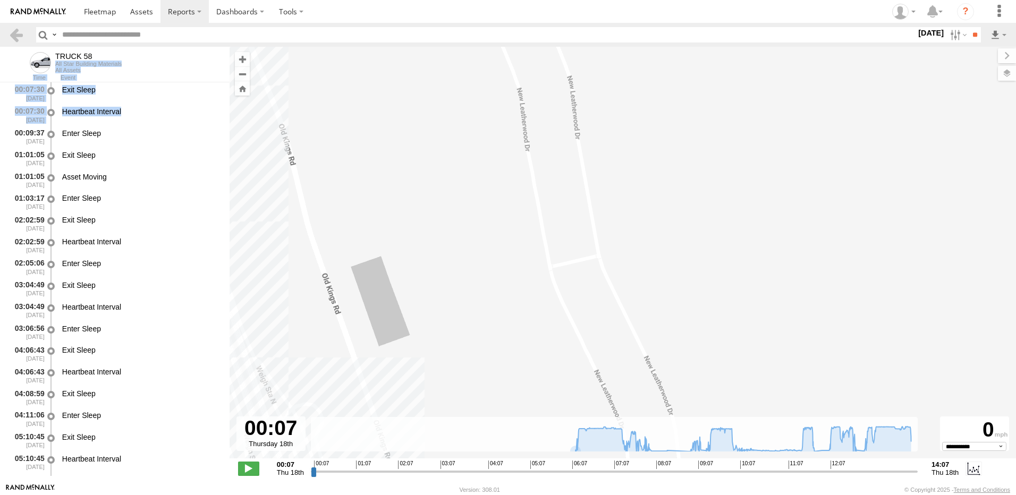
click at [178, 0] on html at bounding box center [508, 247] width 1016 height 495
